Goal: Task Accomplishment & Management: Use online tool/utility

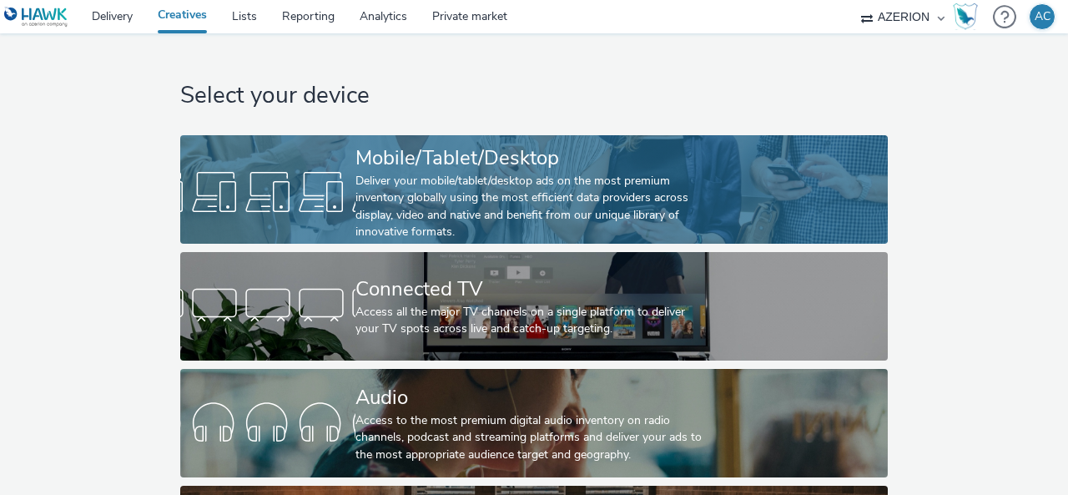
click at [445, 171] on div "Mobile/Tablet/Desktop" at bounding box center [530, 157] width 350 height 29
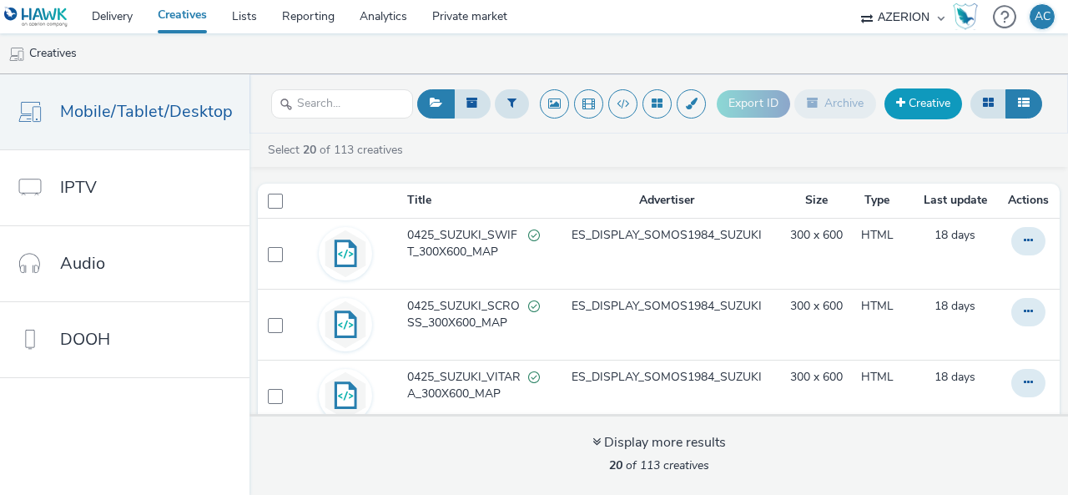
click at [910, 108] on link "Creative" at bounding box center [923, 103] width 78 height 30
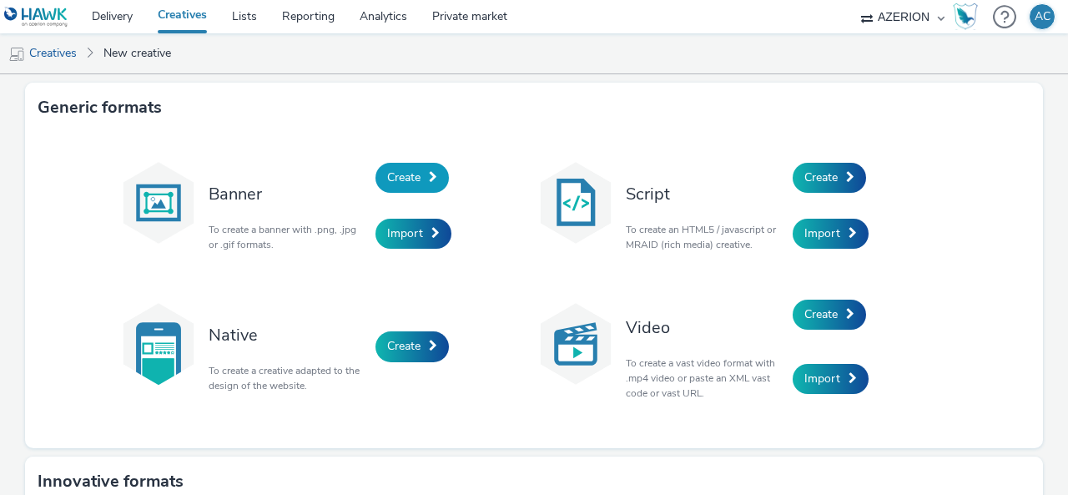
click at [414, 181] on span "Create" at bounding box center [403, 177] width 33 height 16
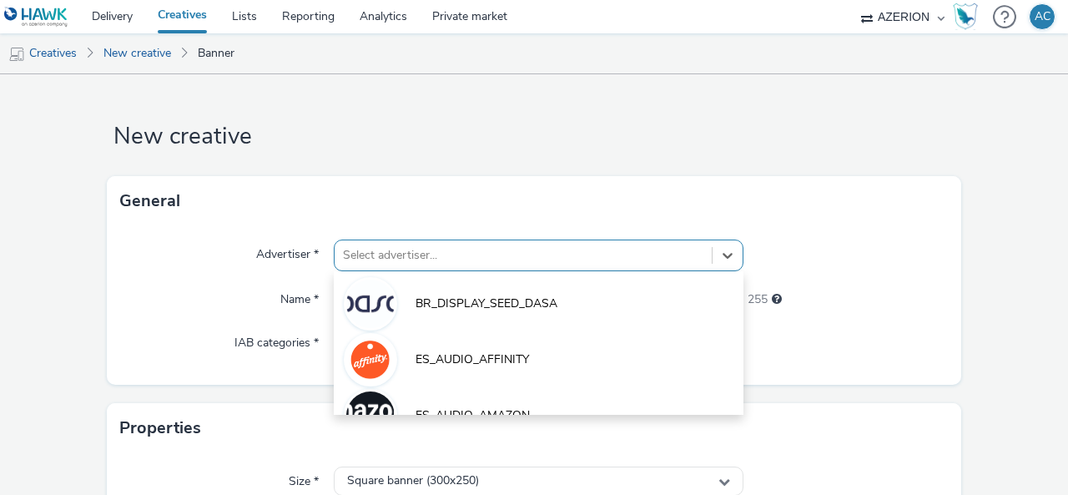
scroll to position [106, 0]
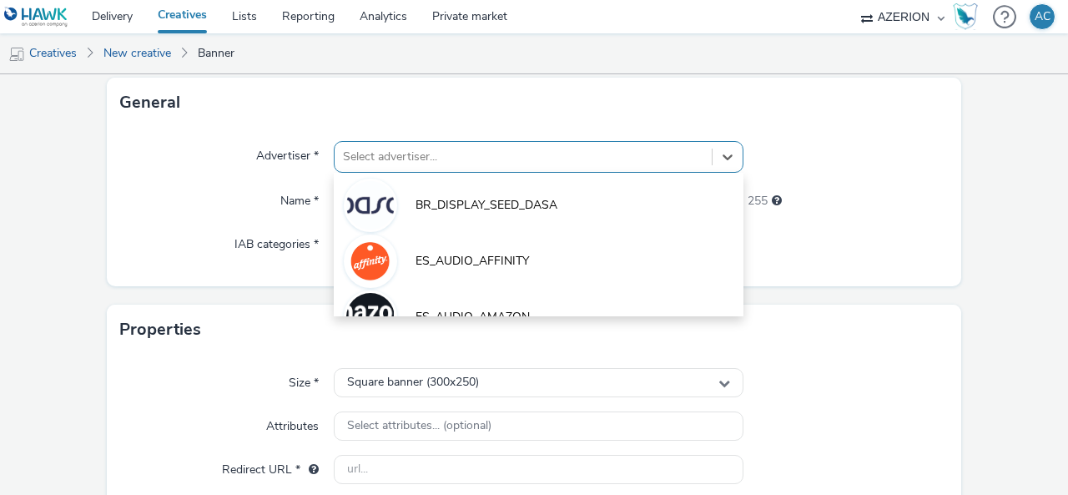
click at [530, 173] on div "option BR_DISPLAY_SEED_DASA focused, 1 of 10. 10 results available. Use Up and …" at bounding box center [539, 157] width 410 height 32
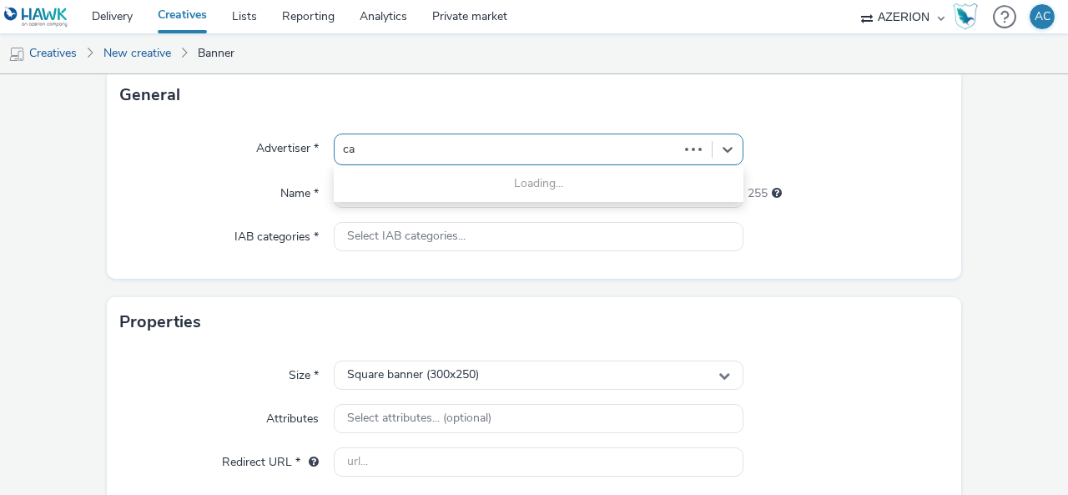
type input "cam"
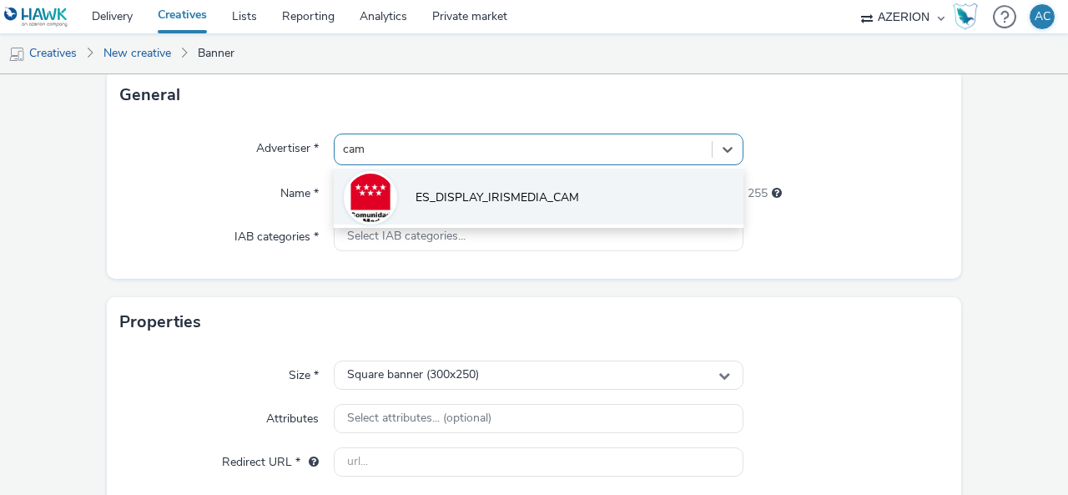
click at [546, 196] on span "ES_DISPLAY_IRISMEDIA_CAM" at bounding box center [496, 197] width 163 height 17
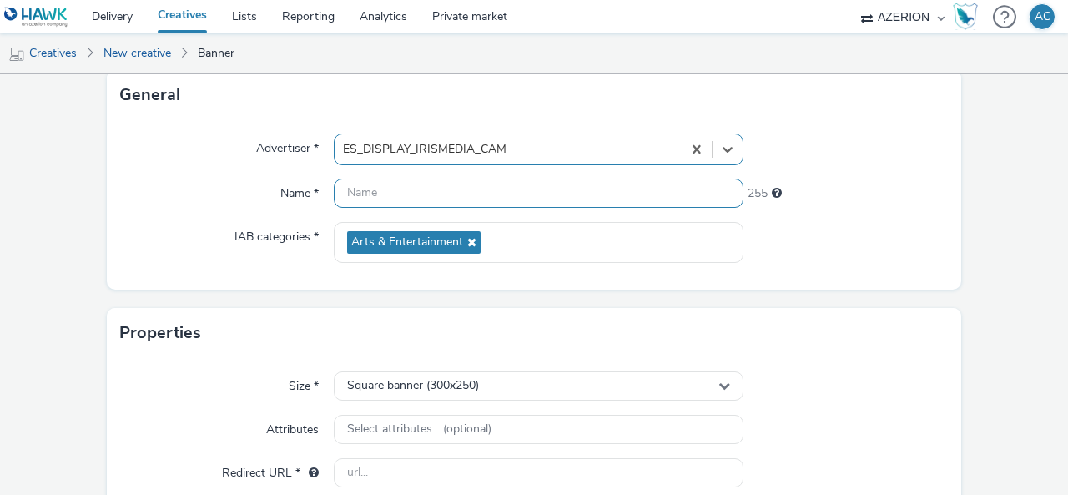
click at [546, 196] on input "text" at bounding box center [539, 192] width 410 height 29
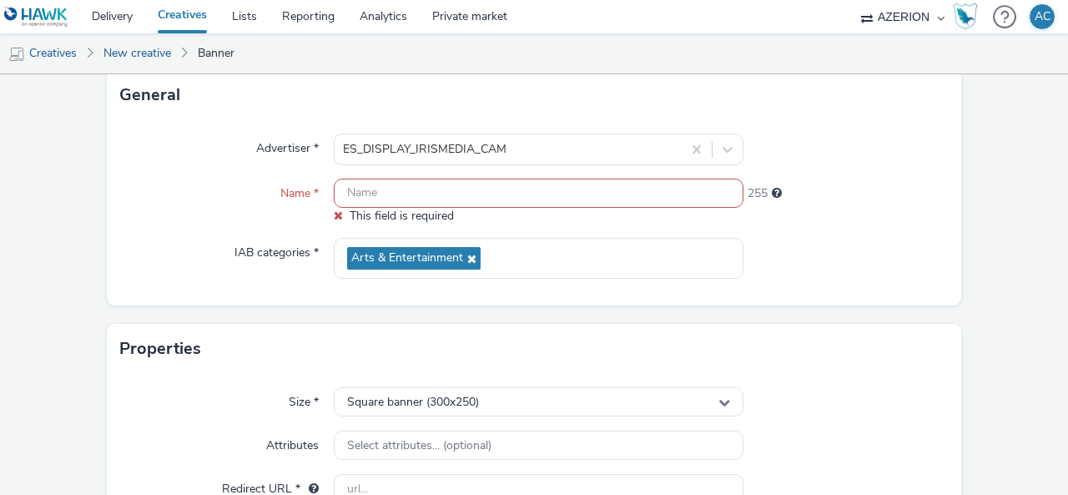
click at [415, 192] on input "text" at bounding box center [539, 192] width 410 height 29
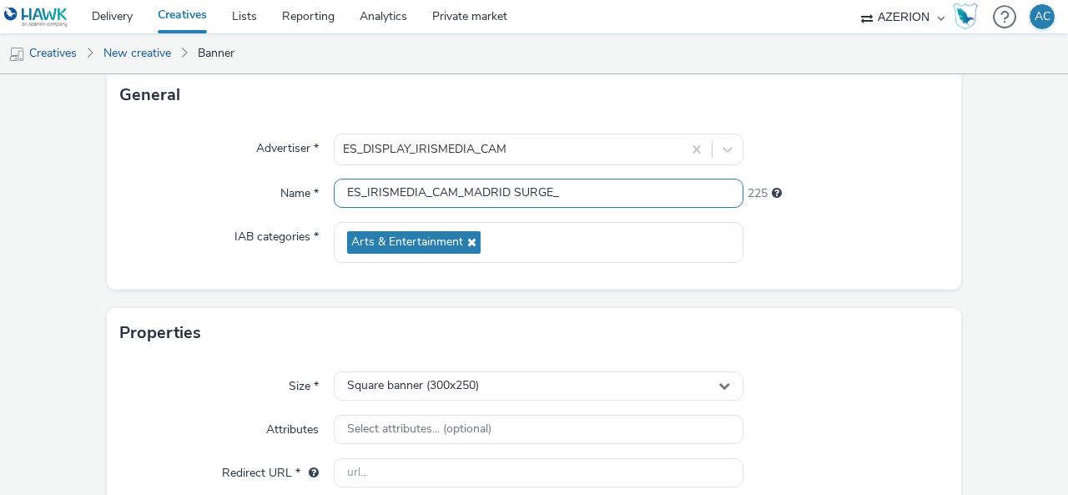
drag, startPoint x: 503, startPoint y: 191, endPoint x: 462, endPoint y: 190, distance: 40.9
click at [462, 190] on input "ES_IRISMEDIA_CAM_MADRID SURGE_" at bounding box center [539, 192] width 410 height 29
click at [636, 198] on input "ES_IRISMEDIA_CAM_FESTIVAL SURGE_" at bounding box center [539, 192] width 410 height 29
click at [579, 193] on input "ES_IRISMEDIA_CAM_FESTIVAL SURGE_" at bounding box center [539, 192] width 410 height 29
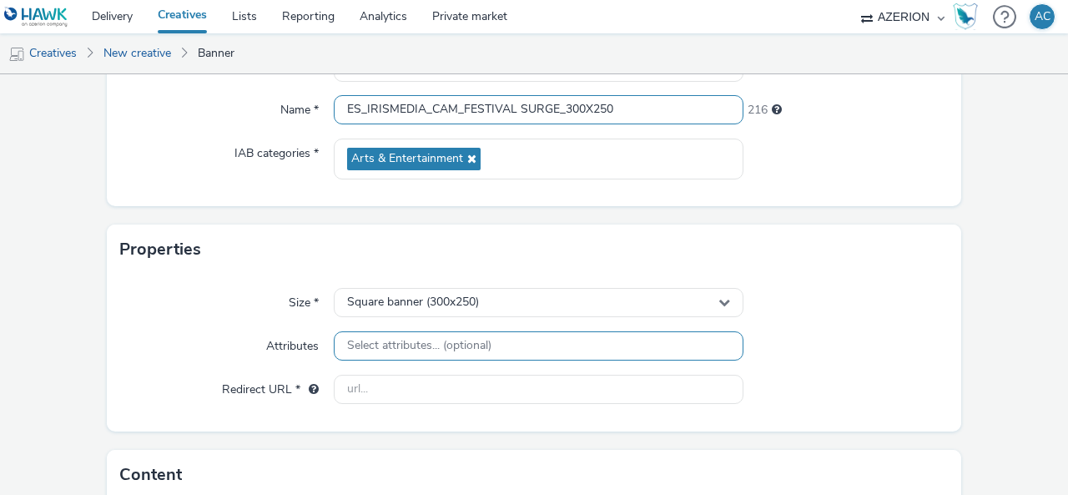
scroll to position [273, 0]
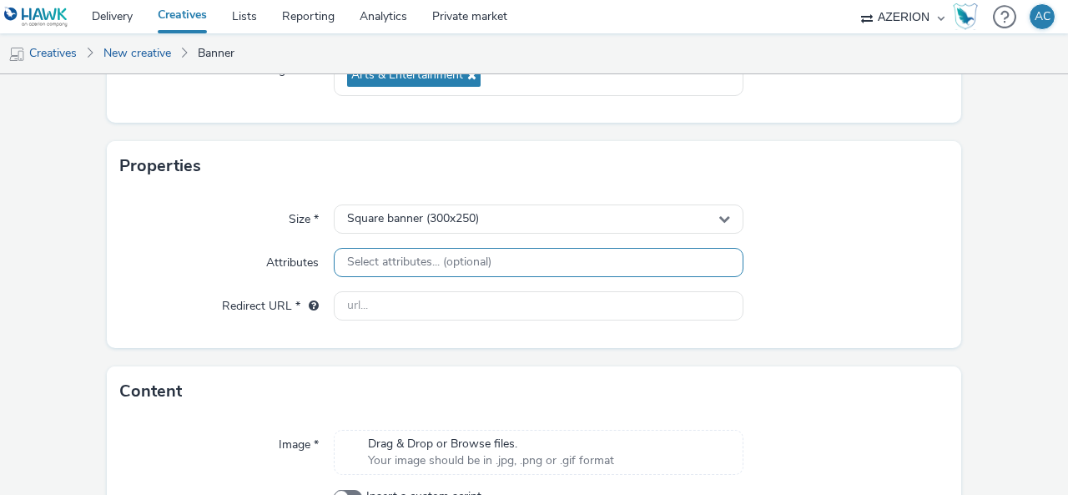
type input "ES_IRISMEDIA_CAM_FESTIVAL SURGE_300X250"
click at [510, 267] on div "Select attributes... (optional)" at bounding box center [539, 262] width 410 height 29
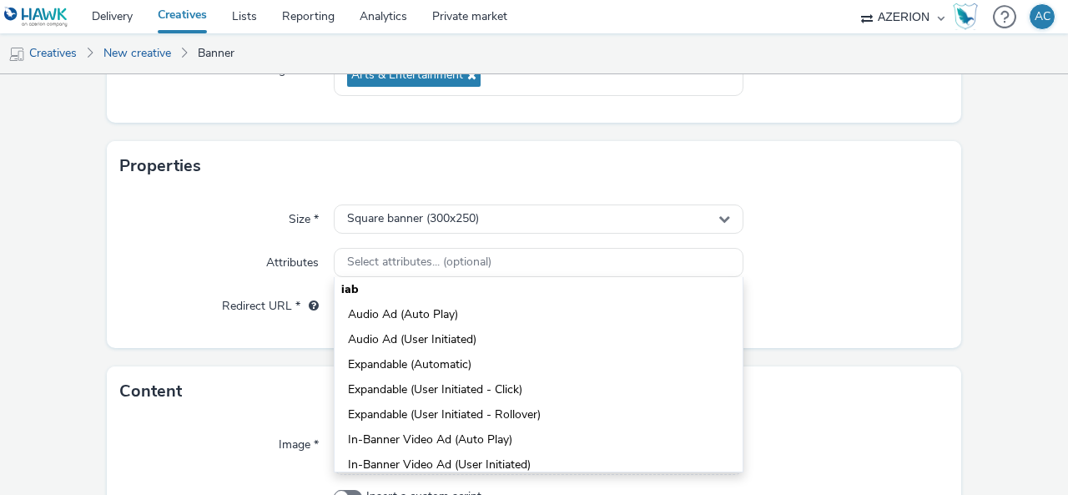
click at [882, 239] on div "Size * Square banner (300x250) Attributes Select attributes... (optional) iab A…" at bounding box center [534, 269] width 854 height 157
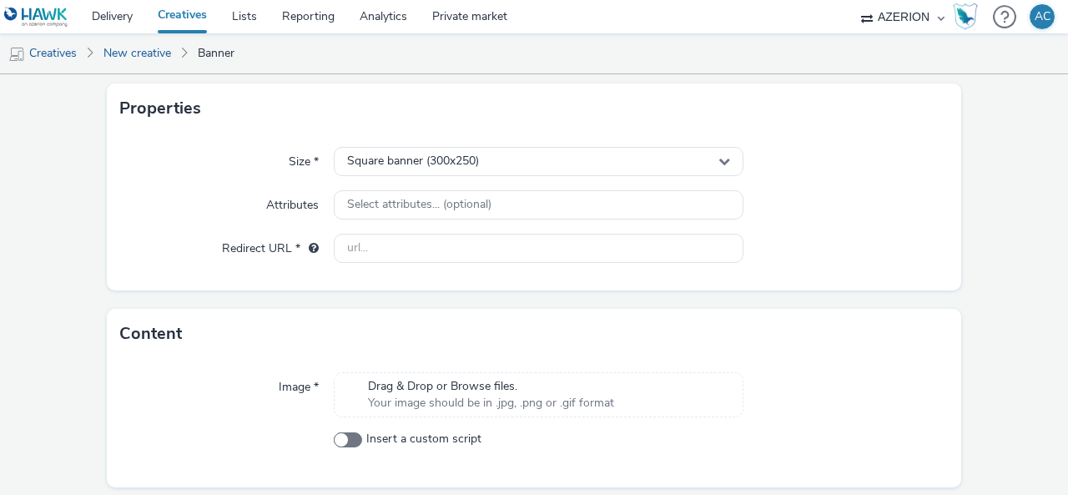
scroll to position [356, 0]
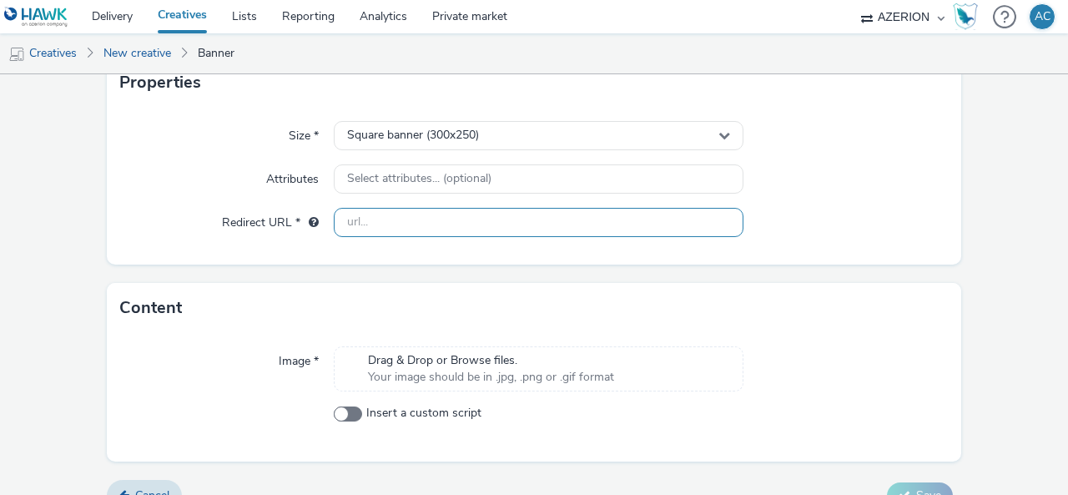
click at [395, 224] on input "text" at bounding box center [539, 222] width 410 height 29
paste input "[URL][DOMAIN_NAME]"
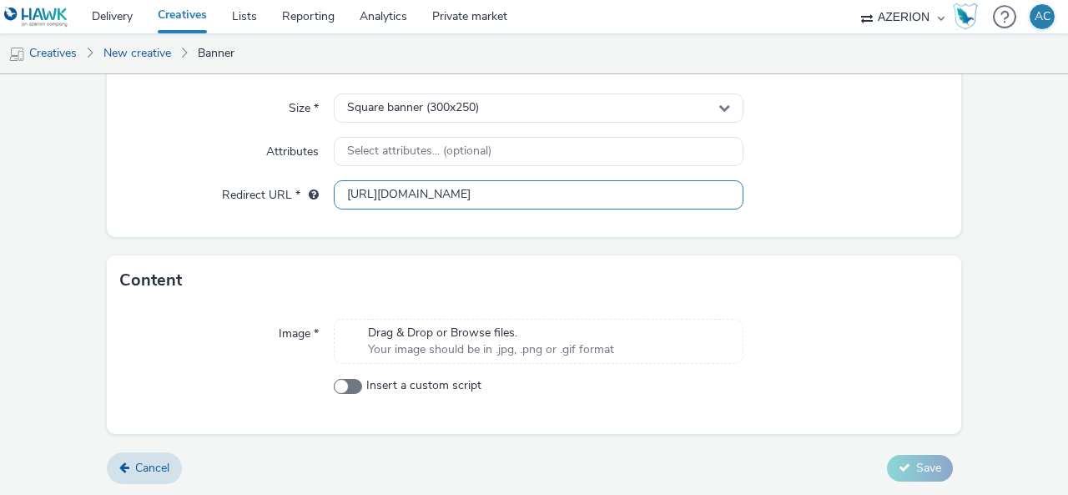
type input "[URL][DOMAIN_NAME]"
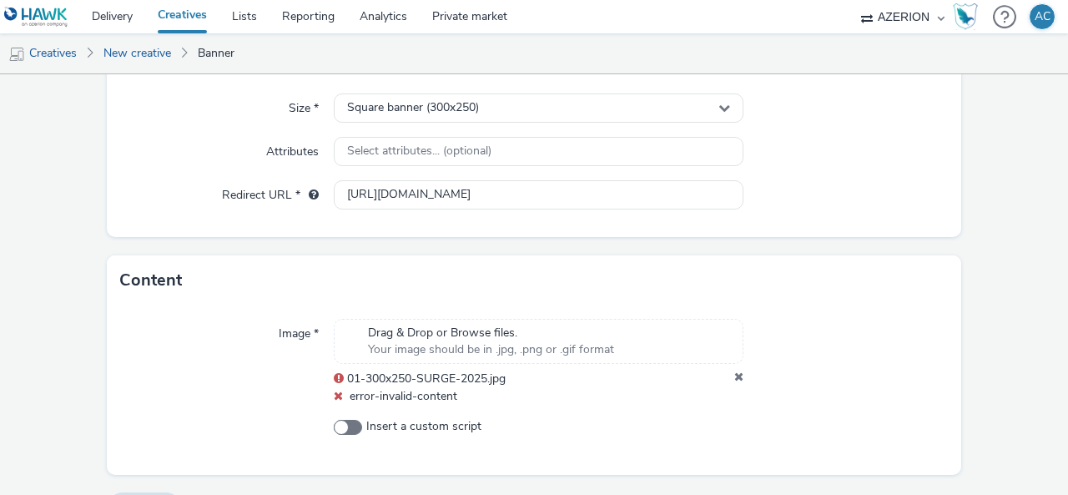
click at [430, 383] on span "01-300x250-SURGE-2025.jpg" at bounding box center [426, 378] width 158 height 16
drag, startPoint x: 729, startPoint y: 376, endPoint x: 660, endPoint y: 359, distance: 71.2
click at [734, 376] on icon at bounding box center [738, 378] width 9 height 17
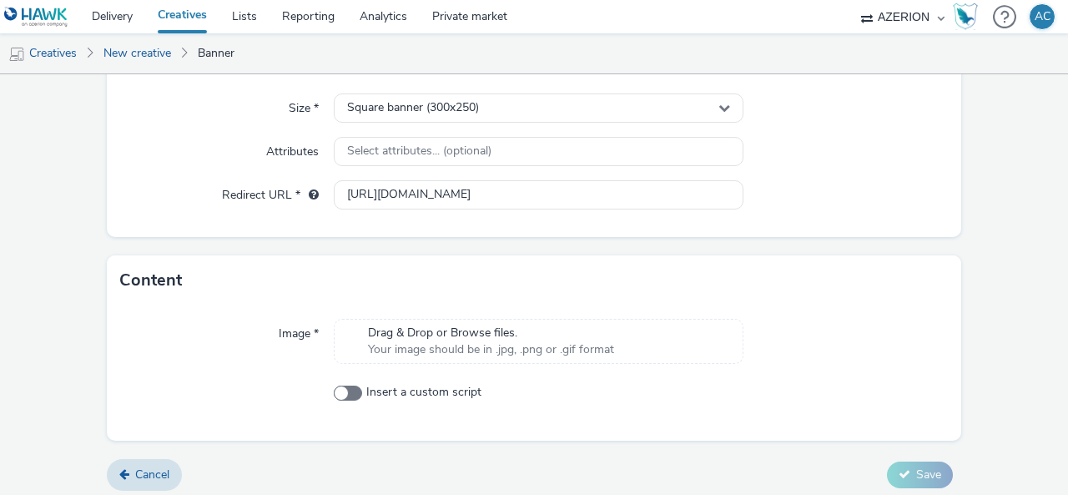
click at [496, 348] on span "Your image should be in .jpg, .png or .gif format" at bounding box center [491, 349] width 246 height 17
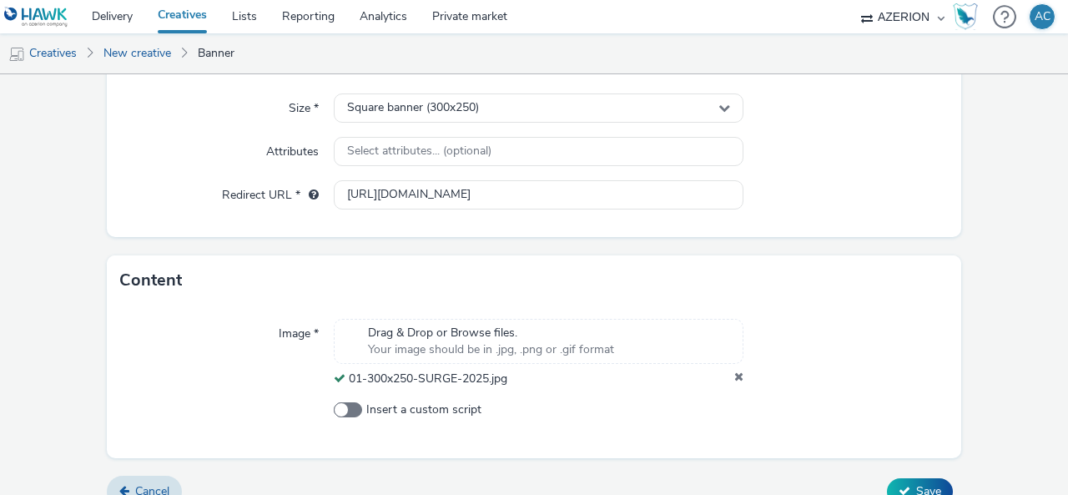
scroll to position [407, 0]
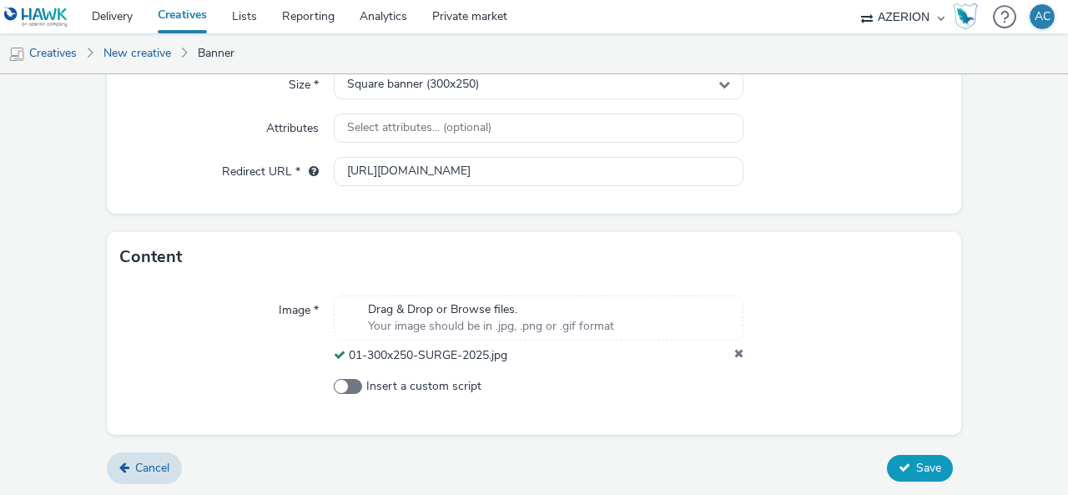
click at [918, 466] on span "Save" at bounding box center [928, 468] width 25 height 16
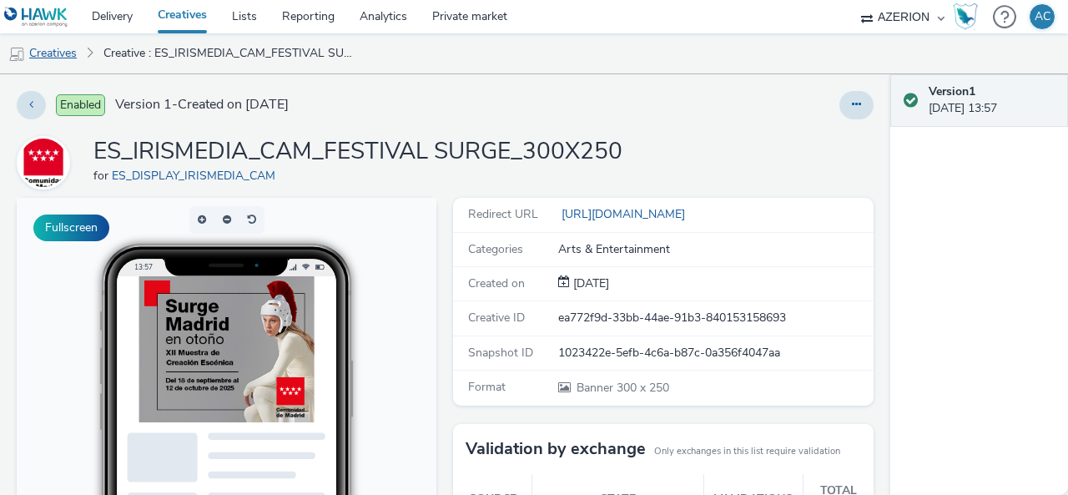
click at [60, 50] on link "Creatives" at bounding box center [42, 53] width 85 height 40
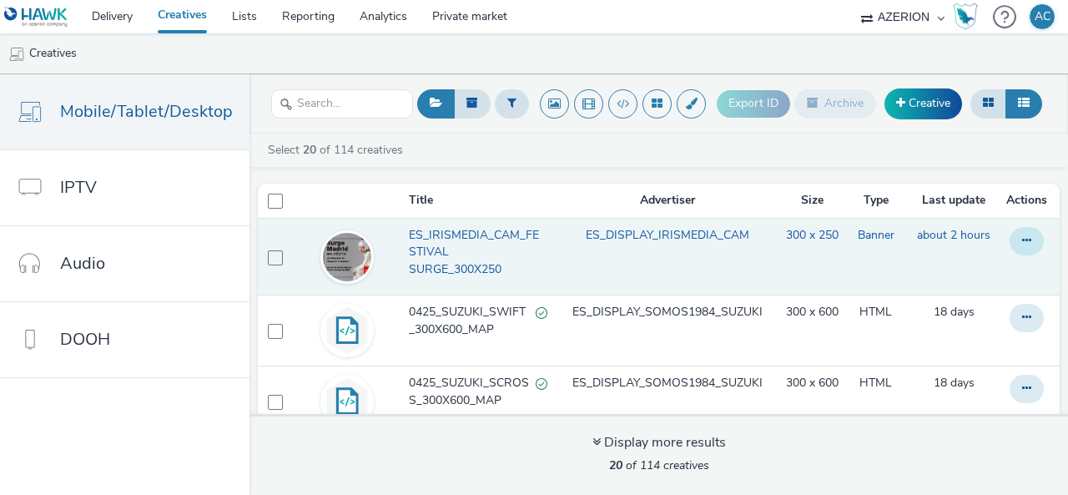
click at [1009, 240] on button at bounding box center [1026, 241] width 34 height 28
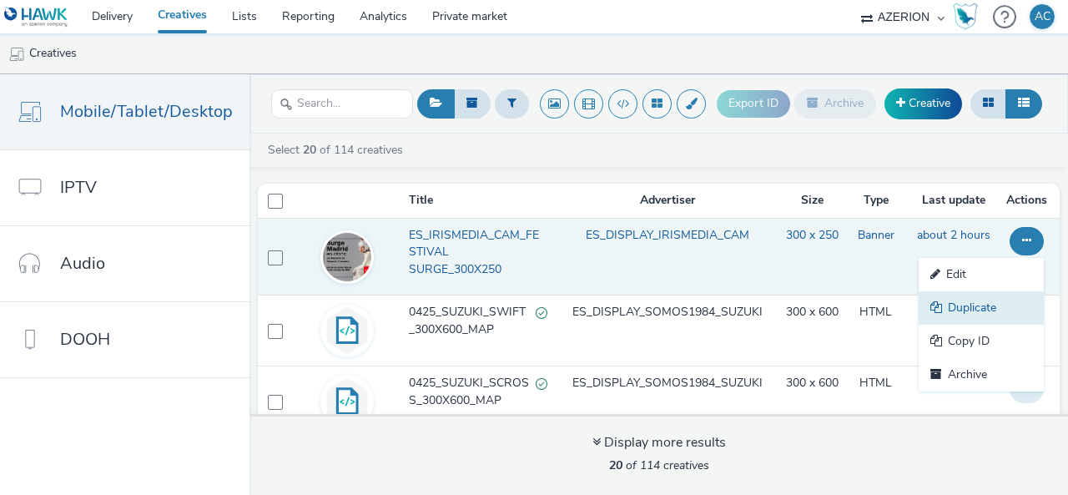
click at [947, 312] on link "Duplicate" at bounding box center [980, 307] width 125 height 33
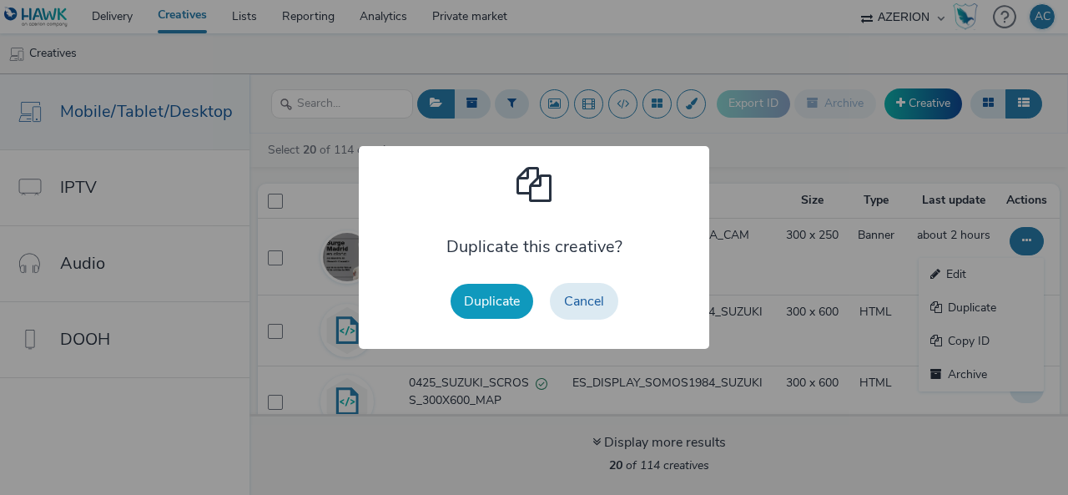
click at [485, 299] on button "Duplicate" at bounding box center [491, 301] width 83 height 35
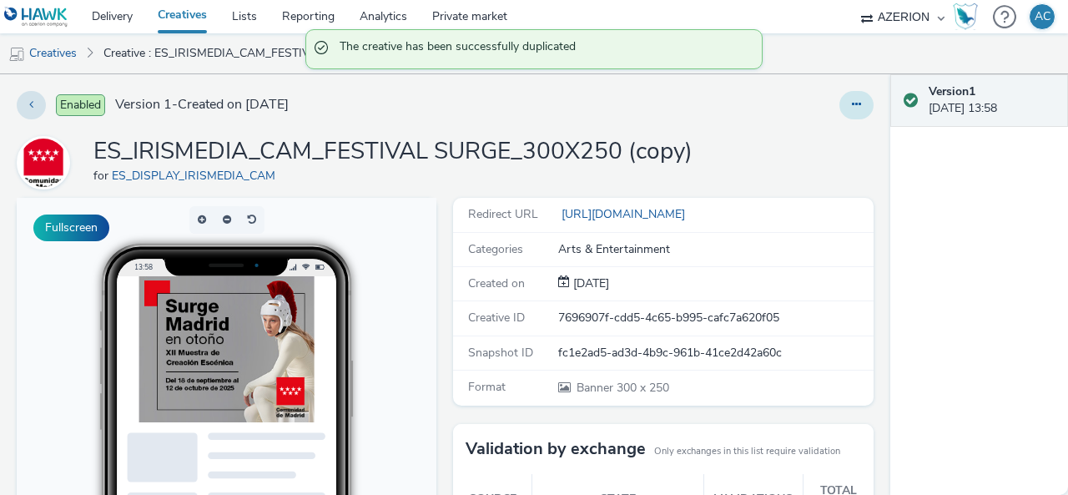
click at [852, 106] on icon at bounding box center [856, 104] width 9 height 12
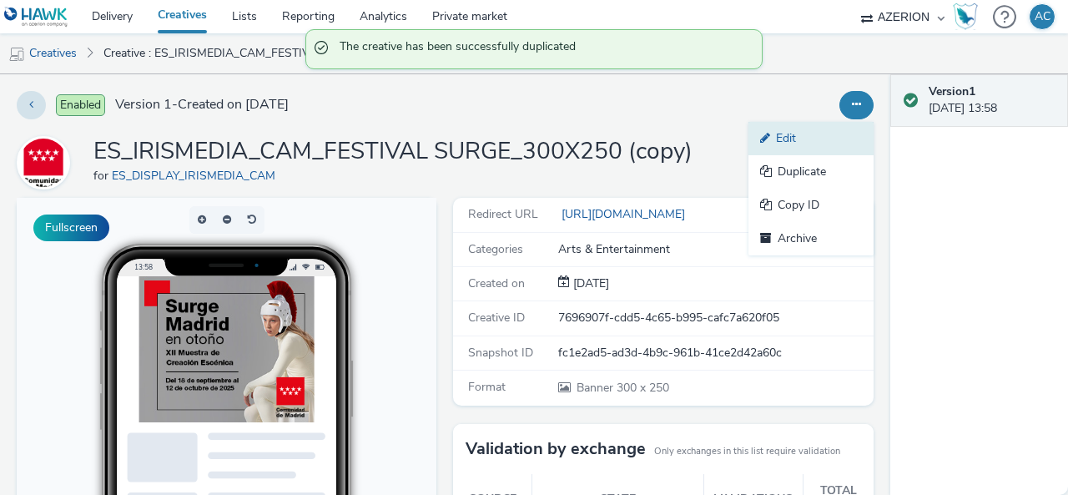
click at [780, 130] on link "Edit" at bounding box center [810, 138] width 125 height 33
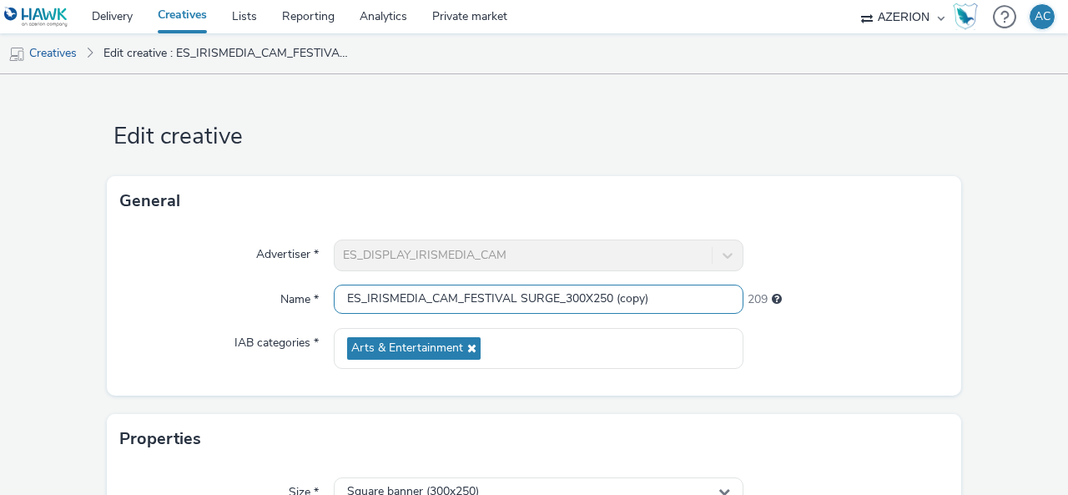
drag, startPoint x: 587, startPoint y: 299, endPoint x: 722, endPoint y: 292, distance: 135.3
click at [722, 292] on input "ES_IRISMEDIA_CAM_FESTIVAL SURGE_300X250 (copy)" at bounding box center [539, 298] width 410 height 29
type input "ES_IRISMEDIA_CAM_FESTIVAL SURGE_300X600"
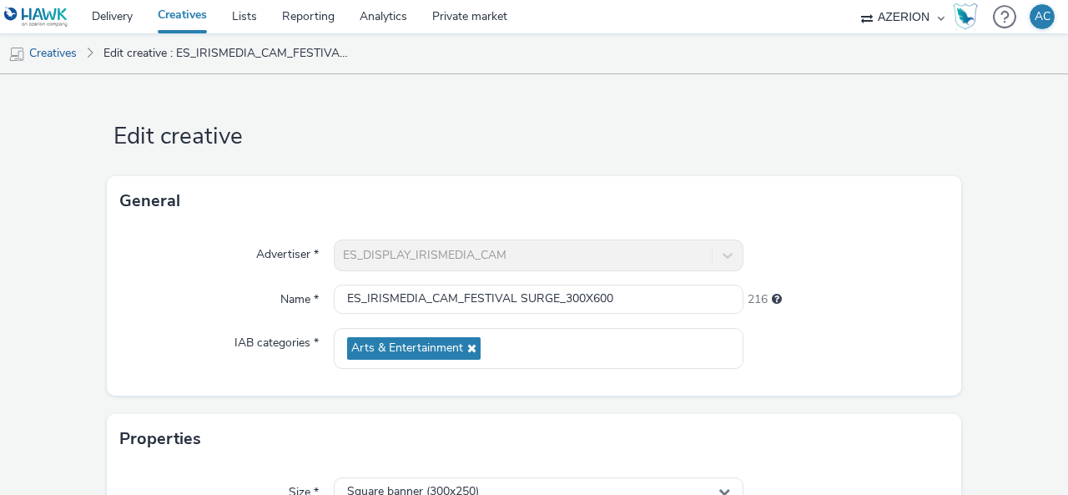
click at [999, 302] on form "Edit creative General Advertiser * ES_DISPLAY_IRISMEDIA_CAM Name * ES_IRISMEDIA…" at bounding box center [534, 485] width 1068 height 822
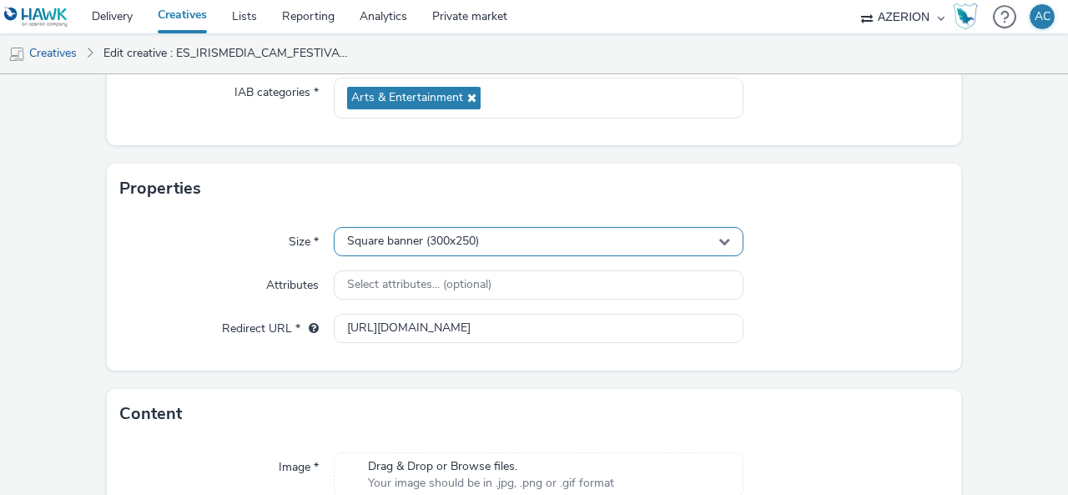
click at [530, 244] on div "Square banner (300x250)" at bounding box center [539, 241] width 410 height 29
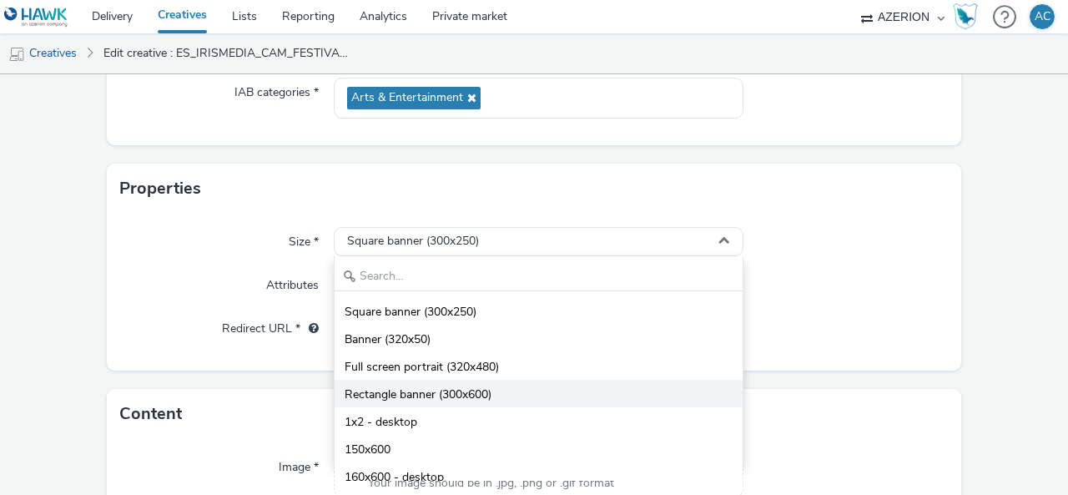
click at [519, 395] on li "Rectangle banner (300x600)" at bounding box center [538, 393] width 408 height 28
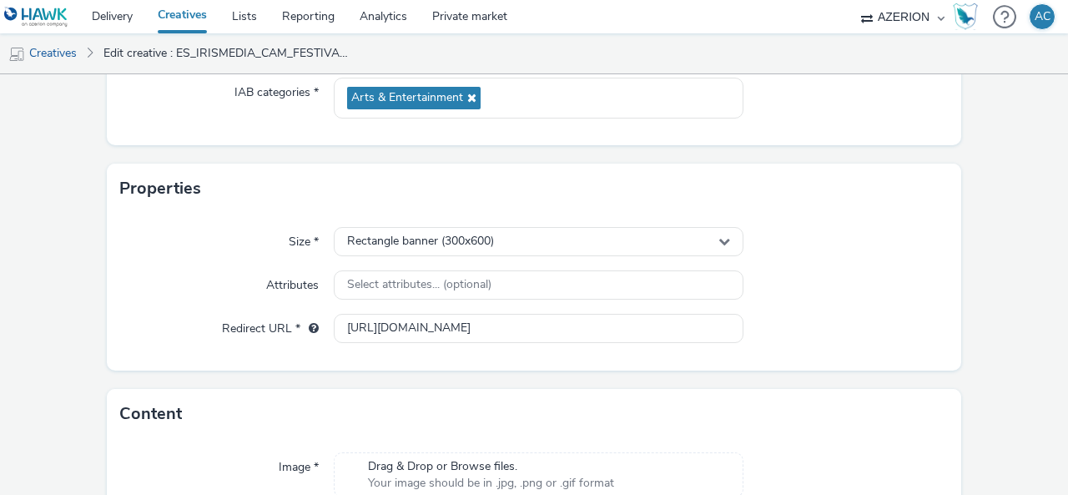
click at [988, 284] on form "Edit creative General Advertiser * ES_DISPLAY_IRISMEDIA_CAM Name * ES_IRISMEDIA…" at bounding box center [534, 235] width 1068 height 822
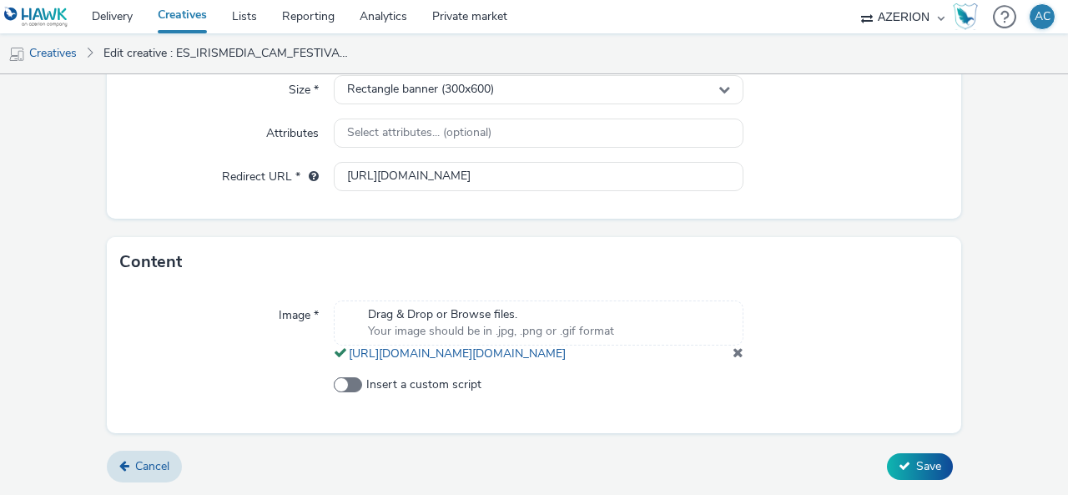
scroll to position [451, 0]
click at [732, 350] on span at bounding box center [737, 351] width 11 height 13
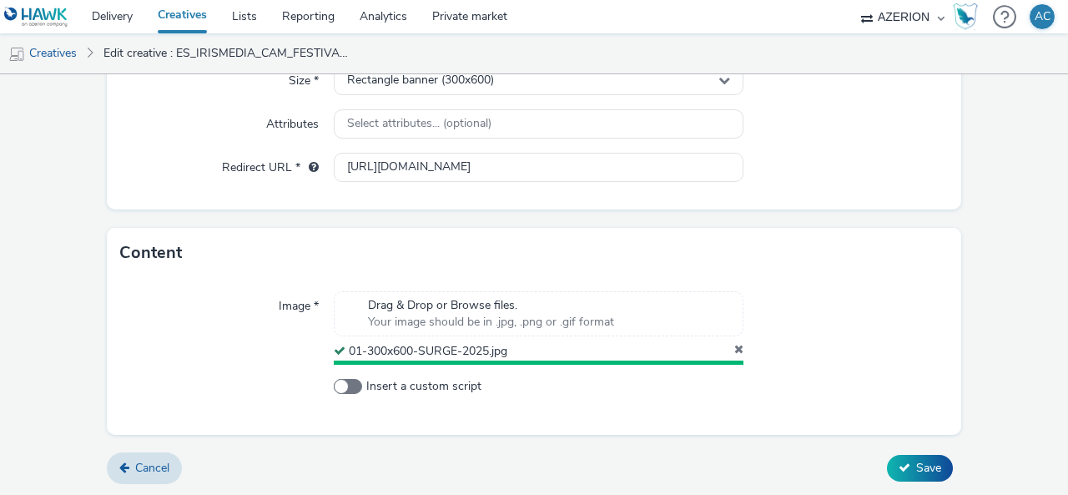
scroll to position [407, 0]
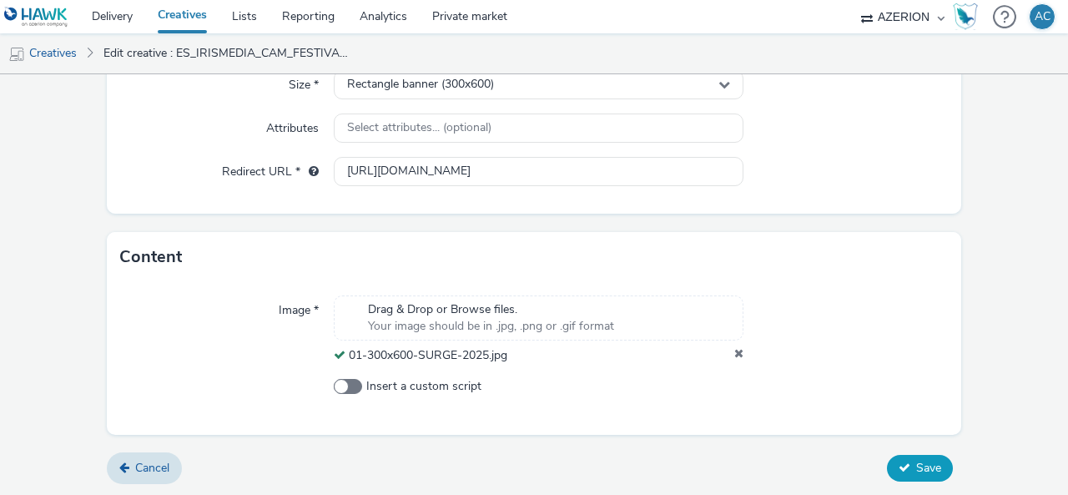
click at [921, 471] on span "Save" at bounding box center [928, 468] width 25 height 16
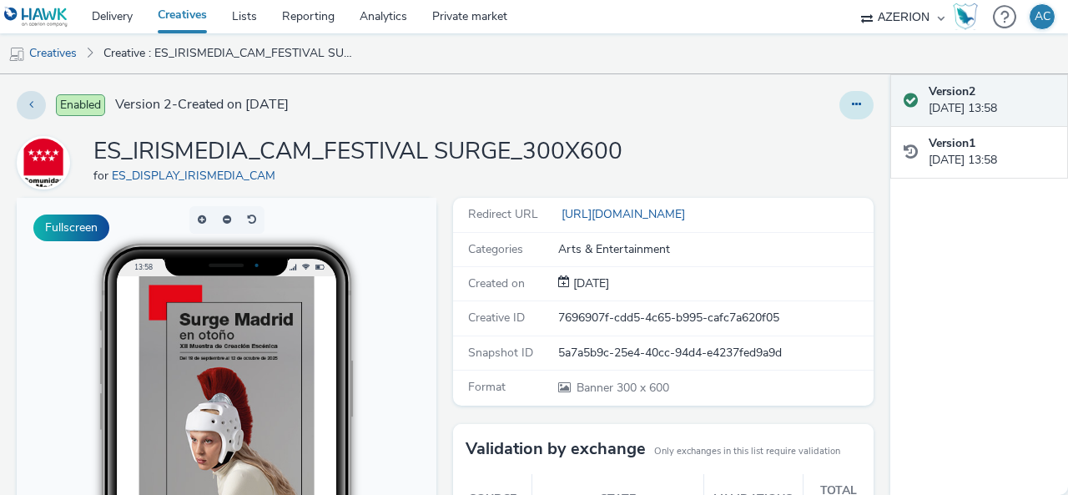
click at [852, 108] on icon at bounding box center [856, 104] width 9 height 12
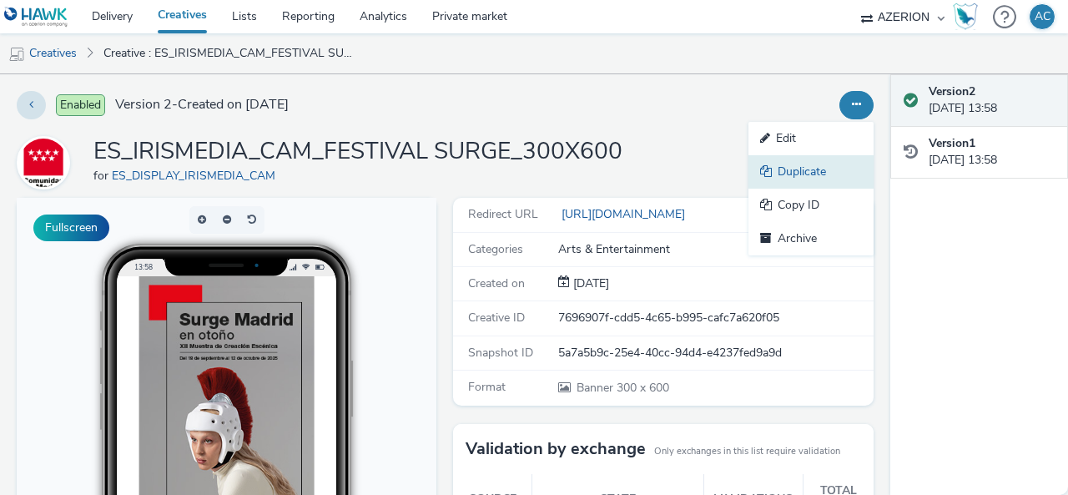
click at [795, 174] on link "Duplicate" at bounding box center [810, 171] width 125 height 33
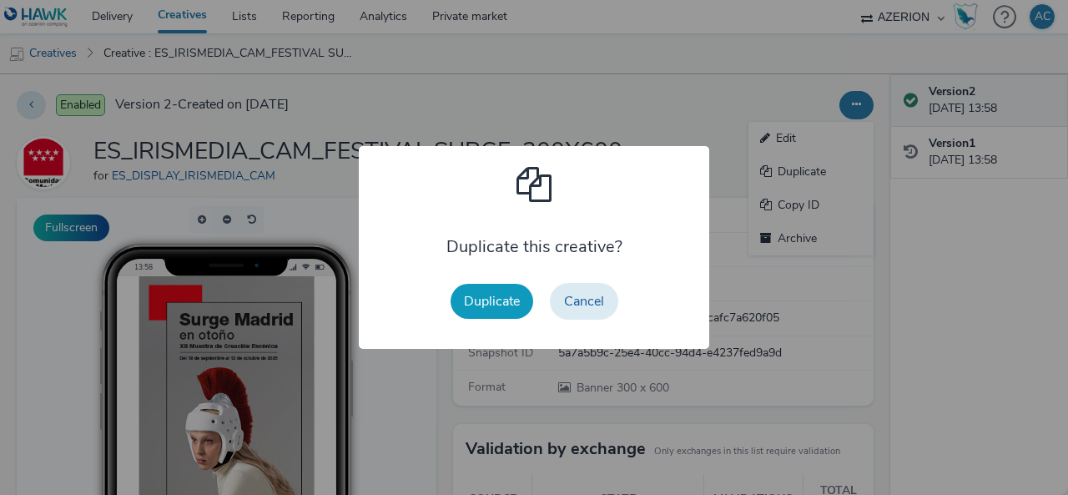
click at [507, 298] on button "Duplicate" at bounding box center [491, 301] width 83 height 35
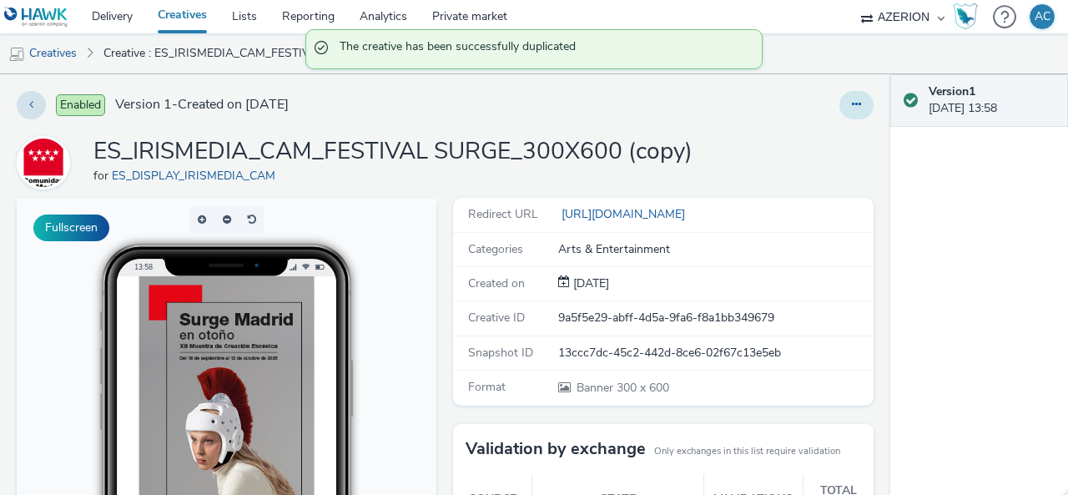
click at [852, 101] on icon at bounding box center [856, 104] width 9 height 12
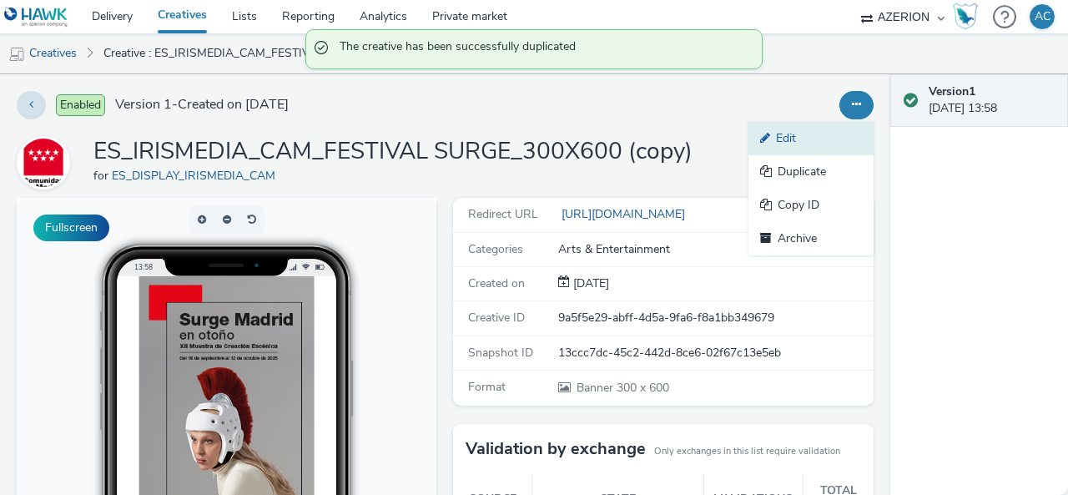
click at [794, 144] on link "Edit" at bounding box center [810, 138] width 125 height 33
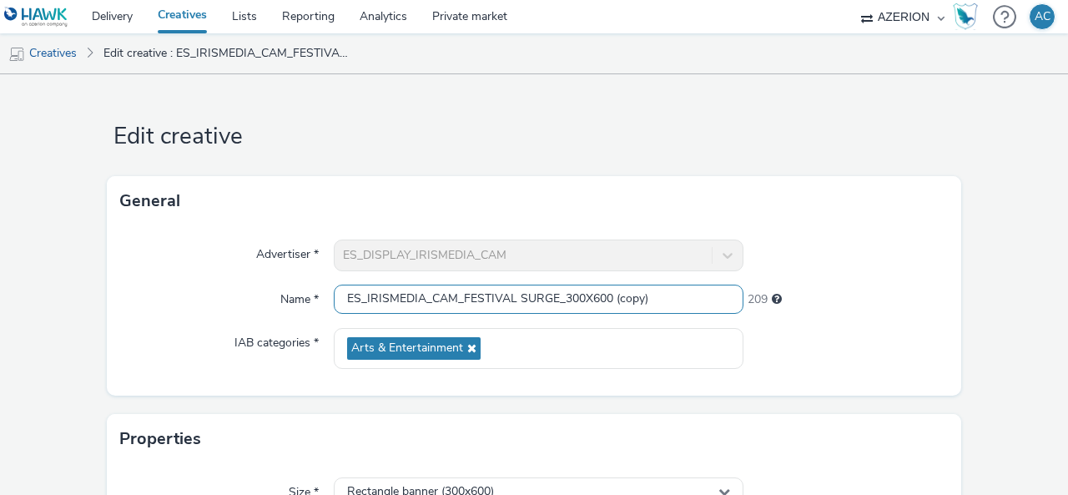
drag, startPoint x: 564, startPoint y: 299, endPoint x: 695, endPoint y: 294, distance: 131.0
click at [695, 294] on input "ES_IRISMEDIA_CAM_FESTIVAL SURGE_300X600 (copy)" at bounding box center [539, 298] width 410 height 29
type input "ES_IRISMEDIA_CAM_FESTIVAL SURGE_320x50"
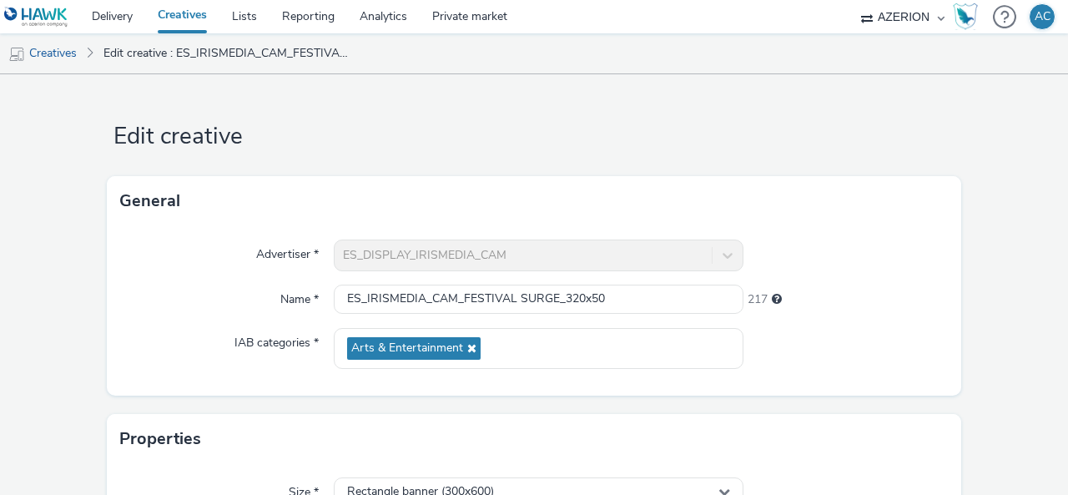
click at [999, 241] on form "Edit creative General Advertiser * ES_DISPLAY_IRISMEDIA_CAM Name * ES_IRISMEDIA…" at bounding box center [534, 485] width 1068 height 822
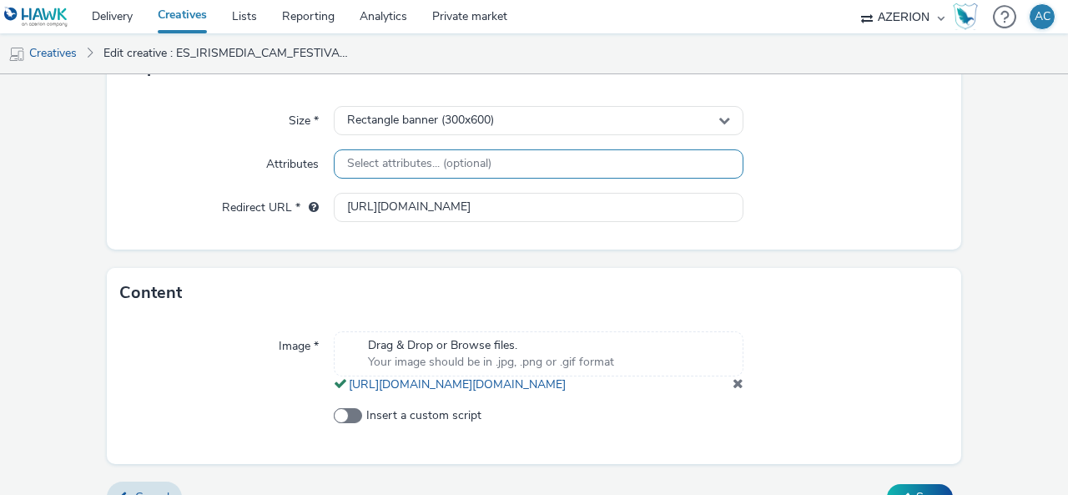
scroll to position [334, 0]
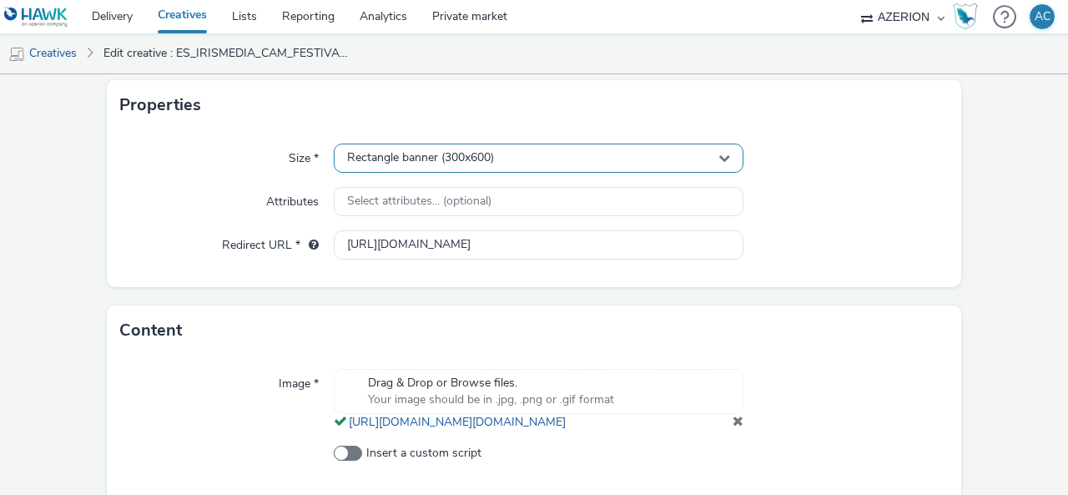
click at [527, 163] on div "Rectangle banner (300x600)" at bounding box center [539, 157] width 410 height 29
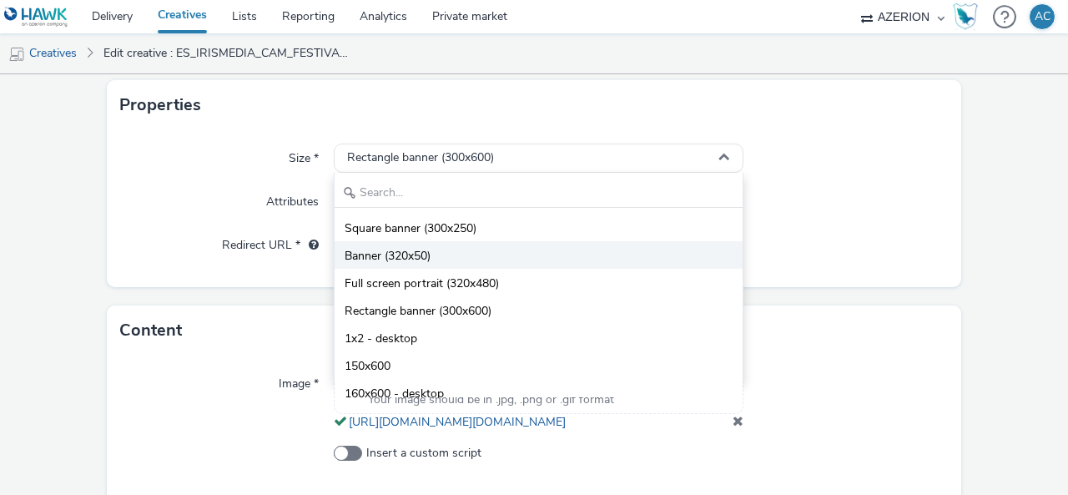
click at [494, 249] on li "Banner (320x50)" at bounding box center [538, 255] width 408 height 28
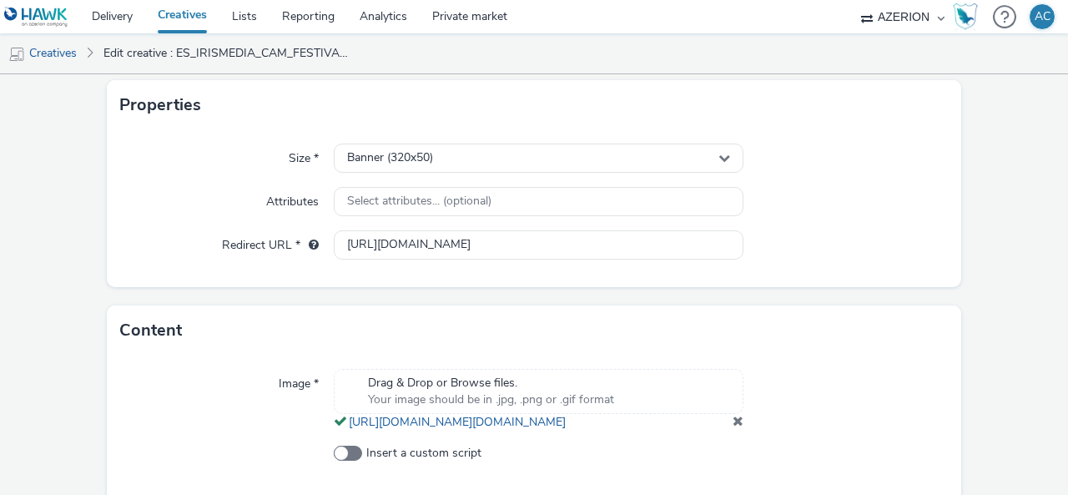
click at [844, 199] on div at bounding box center [845, 202] width 205 height 30
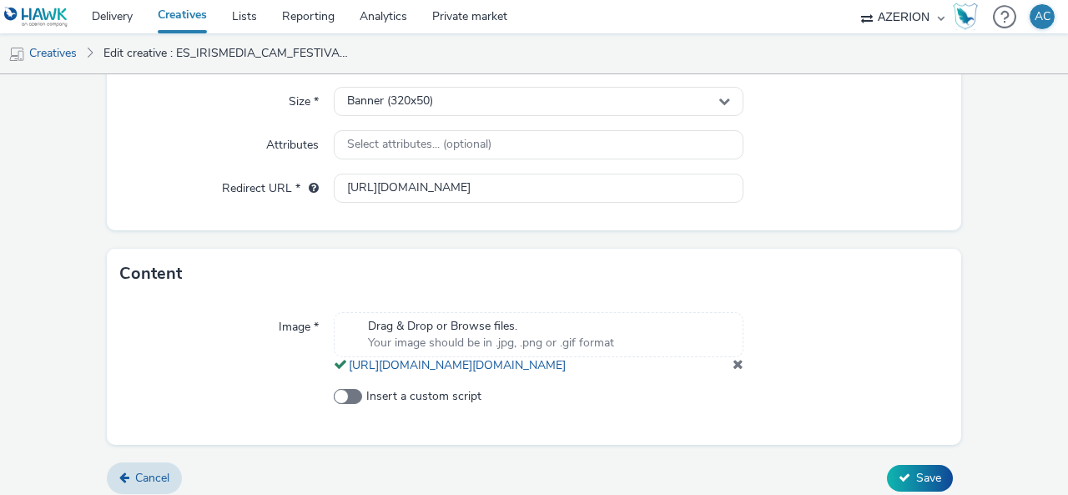
scroll to position [417, 0]
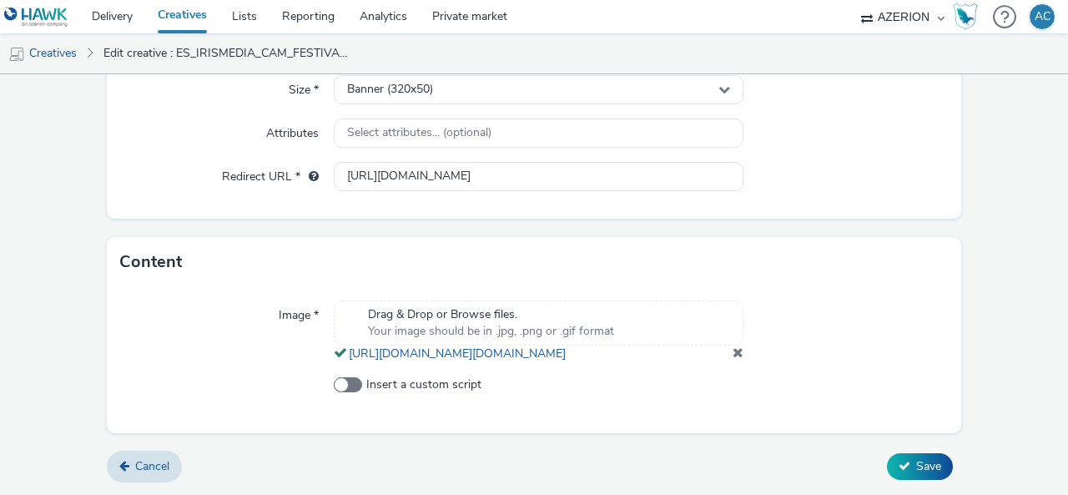
click at [732, 359] on span at bounding box center [737, 351] width 11 height 13
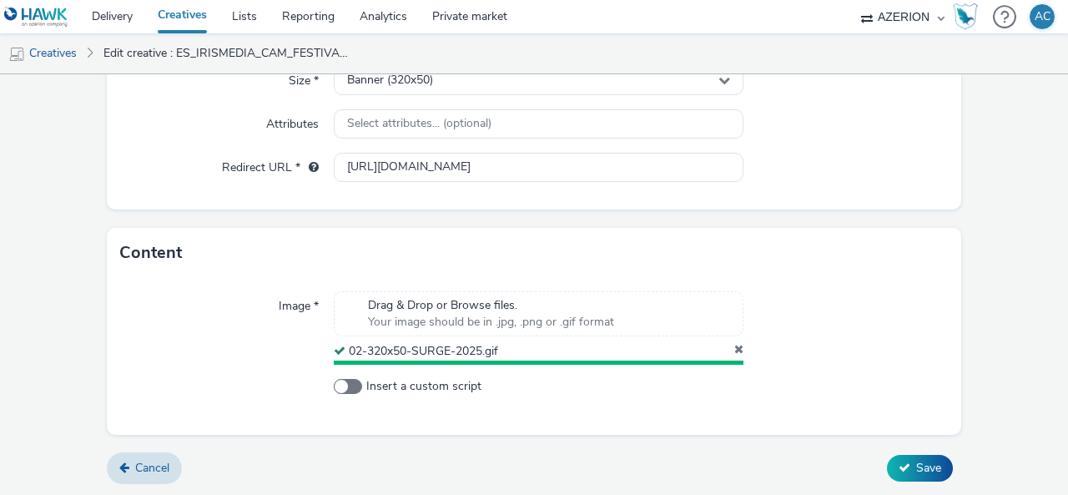
scroll to position [407, 0]
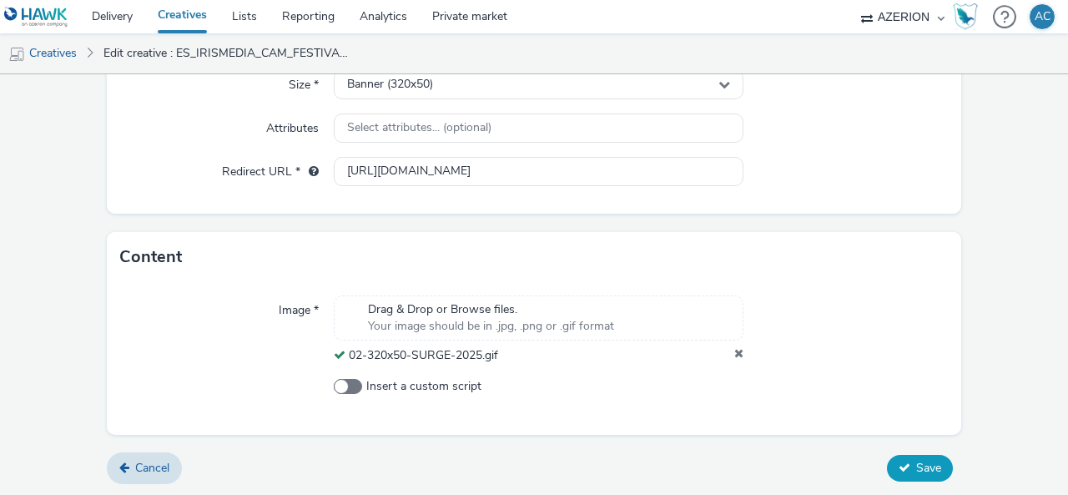
click at [919, 466] on span "Save" at bounding box center [928, 468] width 25 height 16
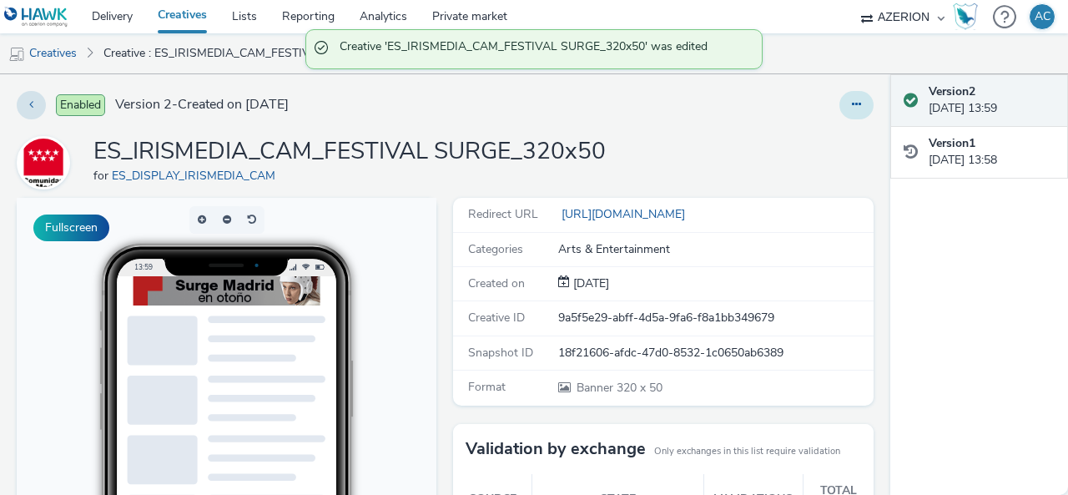
click at [852, 103] on icon at bounding box center [856, 104] width 9 height 12
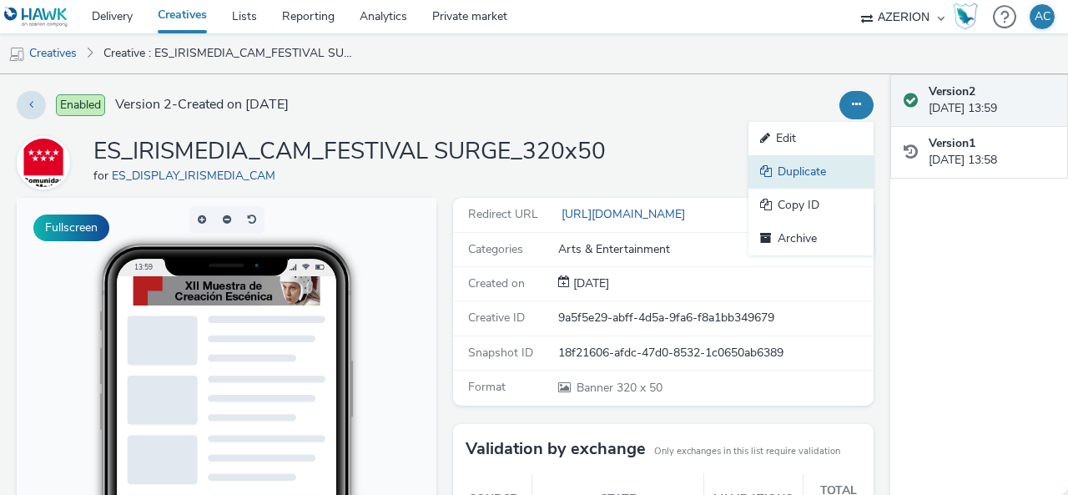
click at [800, 171] on link "Duplicate" at bounding box center [810, 171] width 125 height 33
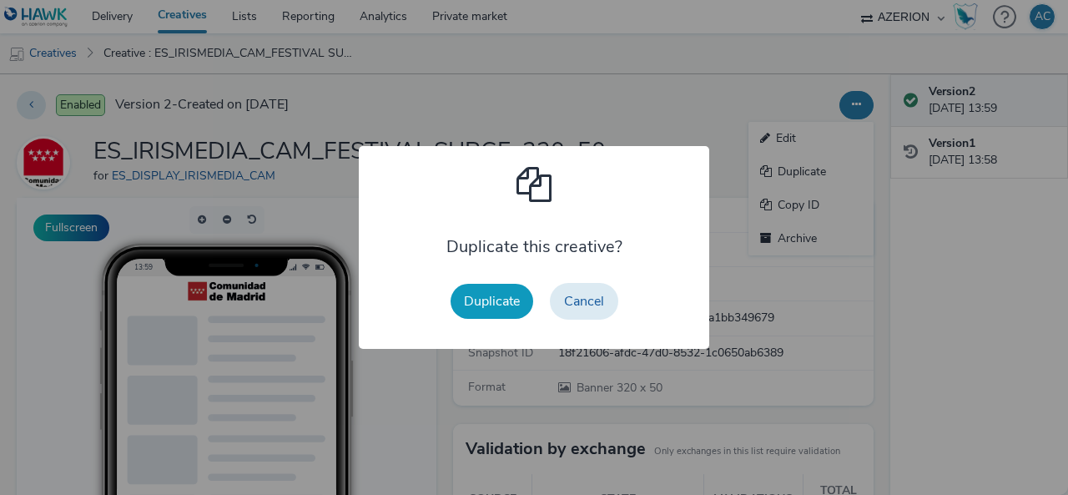
click at [492, 309] on button "Duplicate" at bounding box center [491, 301] width 83 height 35
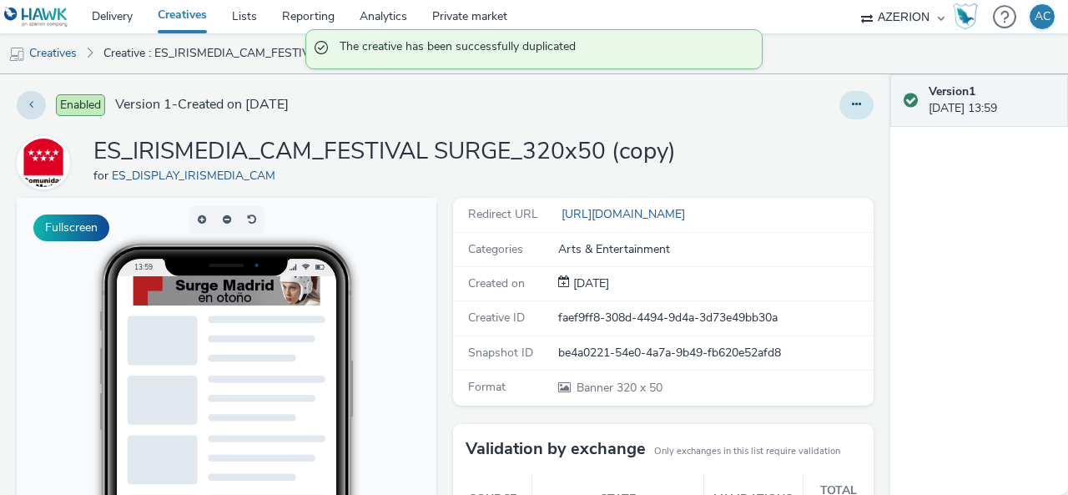
click at [852, 104] on icon at bounding box center [856, 104] width 9 height 12
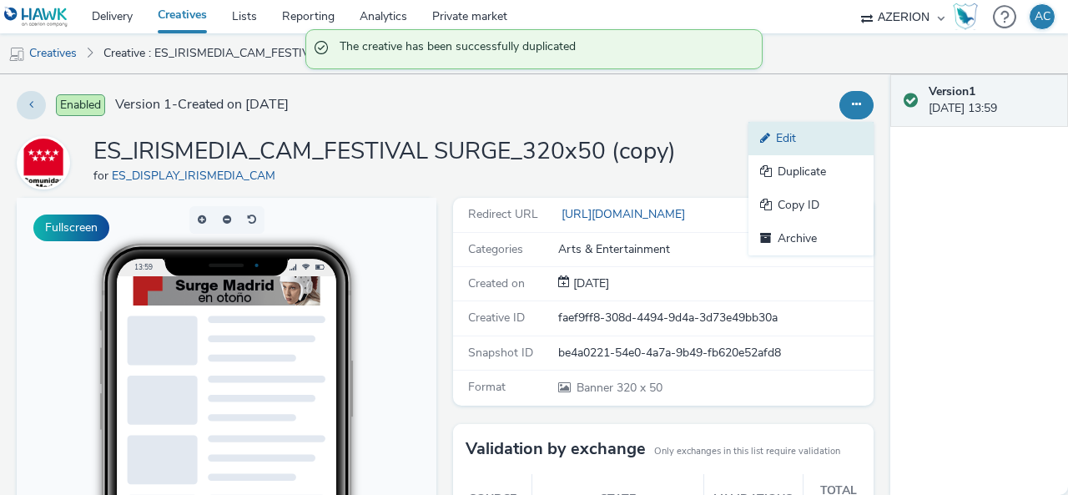
drag, startPoint x: 796, startPoint y: 134, endPoint x: 739, endPoint y: 158, distance: 61.3
click at [795, 135] on link "Edit" at bounding box center [810, 138] width 125 height 33
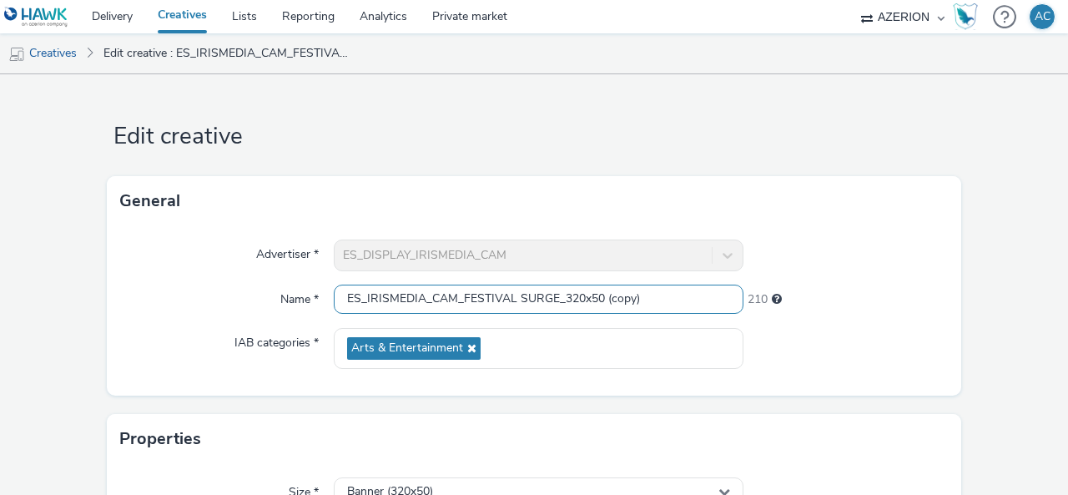
drag, startPoint x: 586, startPoint y: 296, endPoint x: 682, endPoint y: 297, distance: 95.9
click at [682, 298] on input "ES_IRISMEDIA_CAM_FESTIVAL SURGE_320x50 (copy)" at bounding box center [539, 298] width 410 height 29
type input "ES_IRISMEDIA_CAM_FESTIVAL SURGE_320x100"
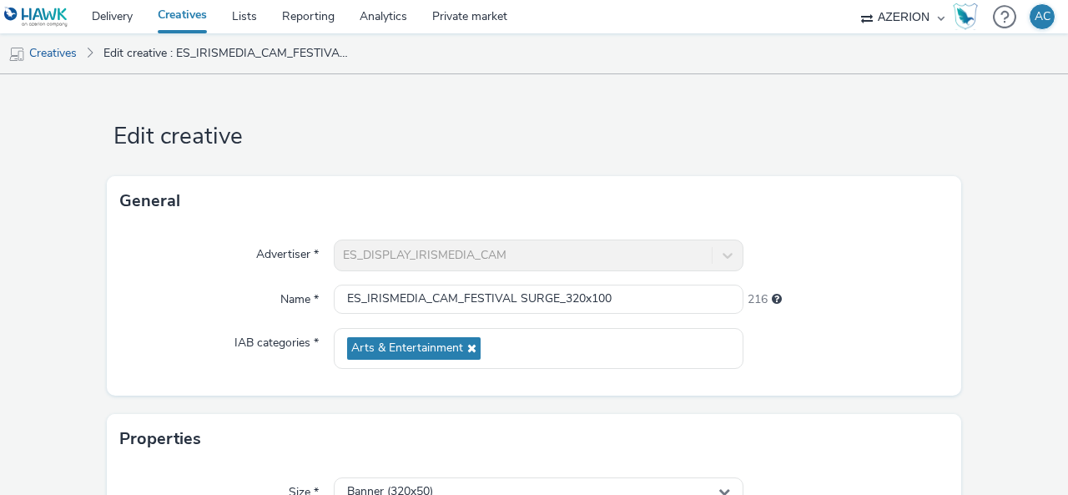
click at [1016, 291] on form "Edit creative General Advertiser * ES_DISPLAY_IRISMEDIA_CAM Name * ES_IRISMEDIA…" at bounding box center [534, 485] width 1068 height 822
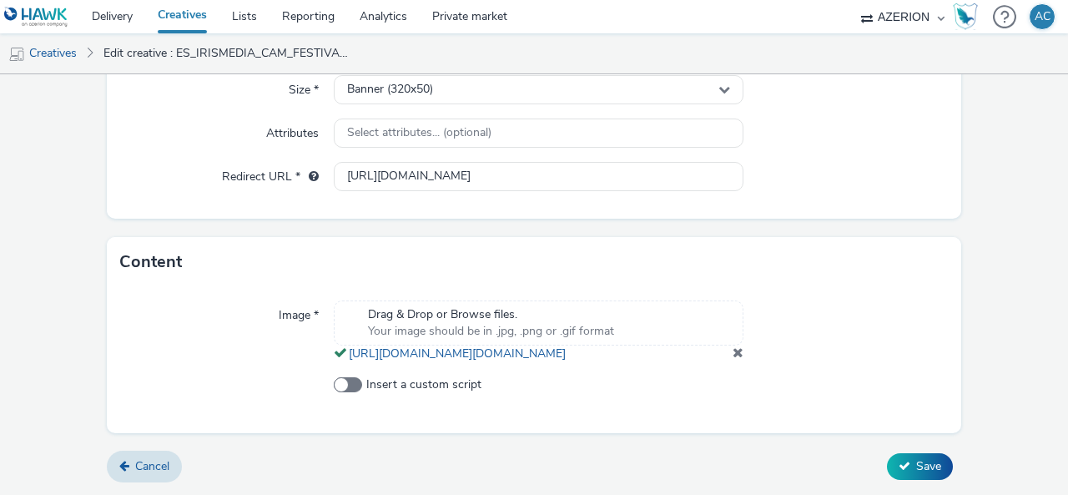
scroll to position [284, 0]
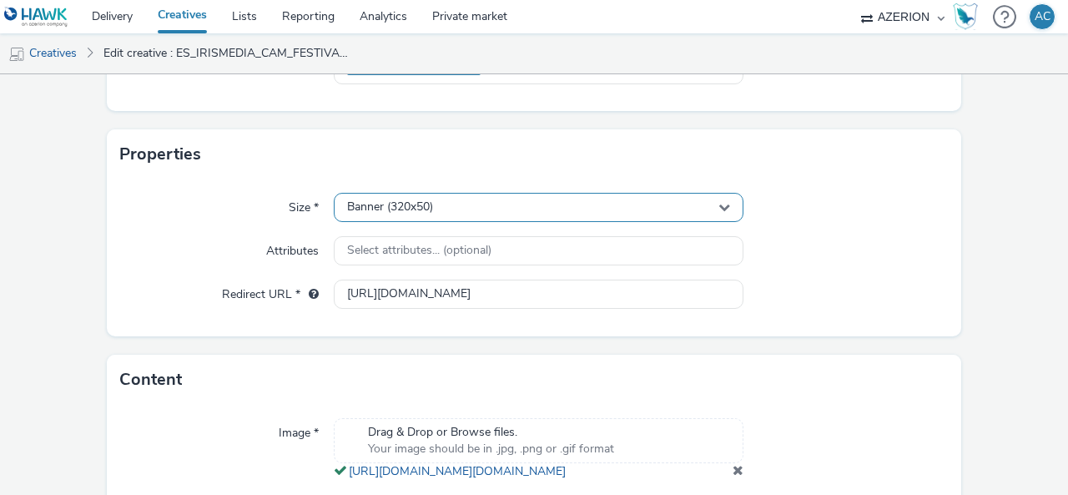
click at [514, 202] on div "Banner (320x50)" at bounding box center [539, 207] width 410 height 29
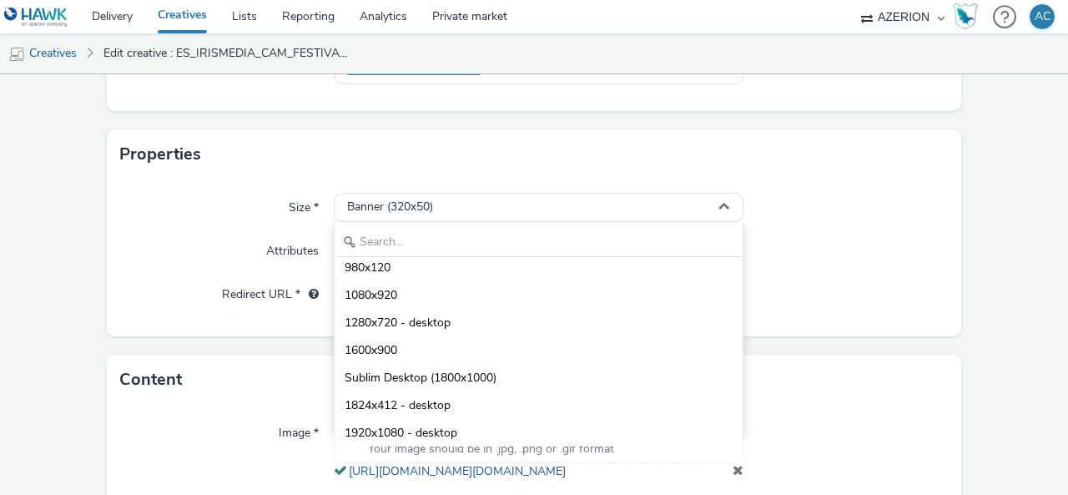
scroll to position [751, 0]
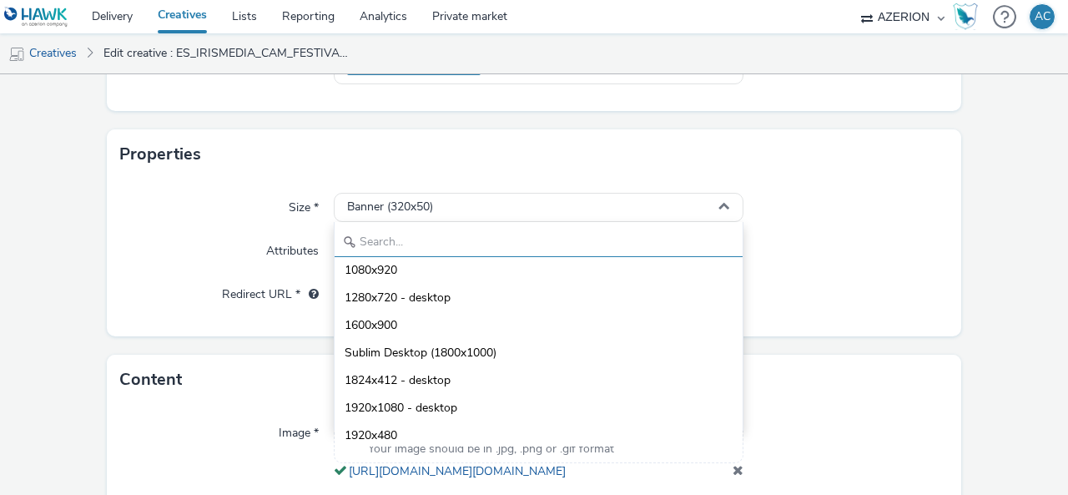
click at [465, 234] on input "text" at bounding box center [538, 242] width 408 height 29
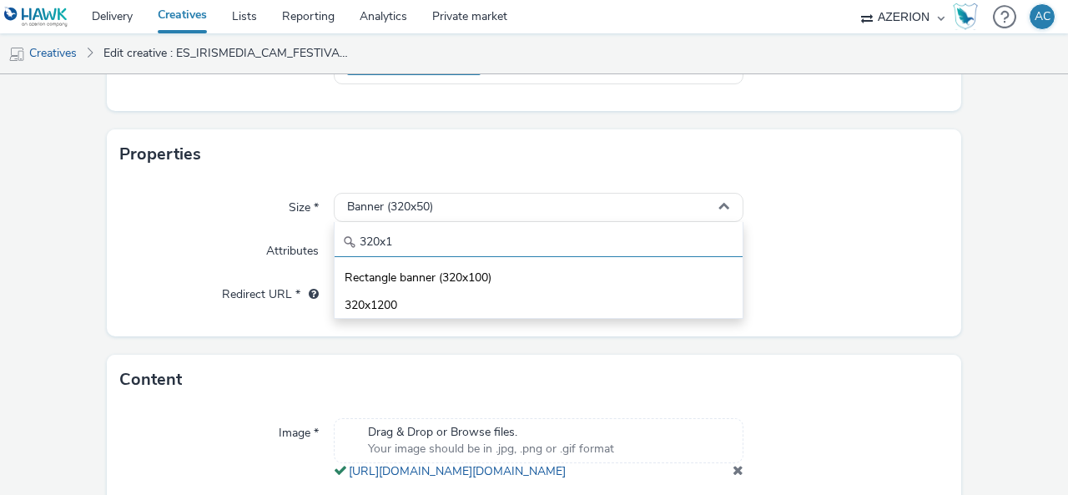
scroll to position [0, 0]
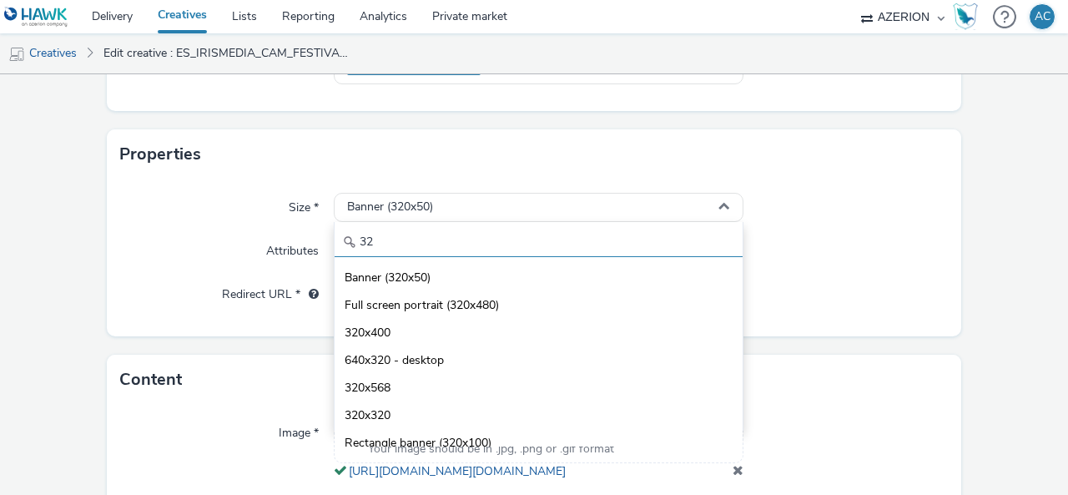
type input "3"
type input "7"
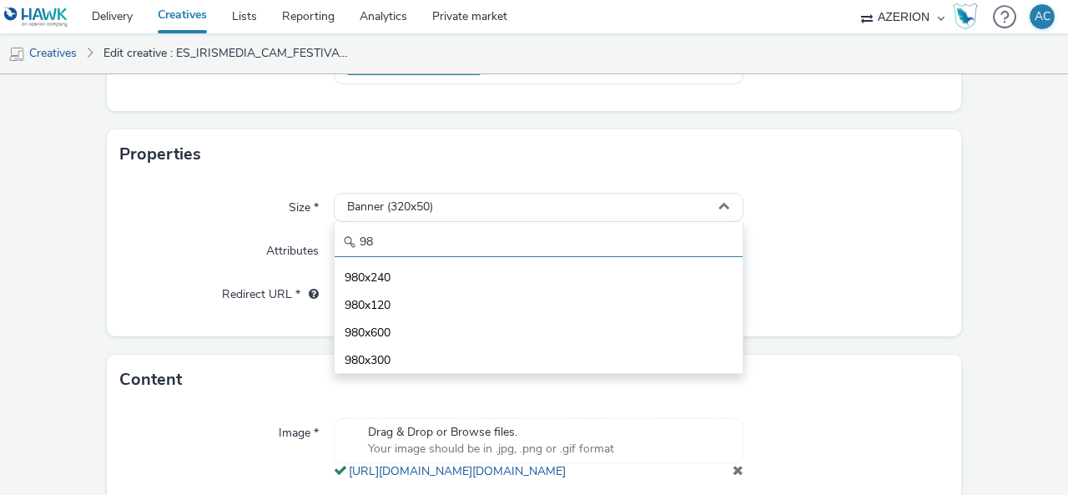
type input "9"
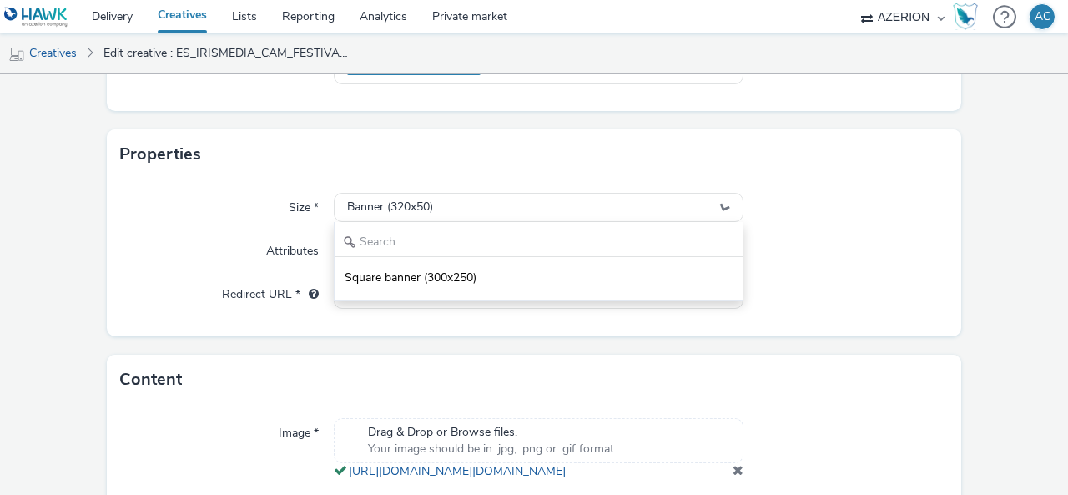
click at [792, 155] on div "Properties" at bounding box center [534, 154] width 854 height 50
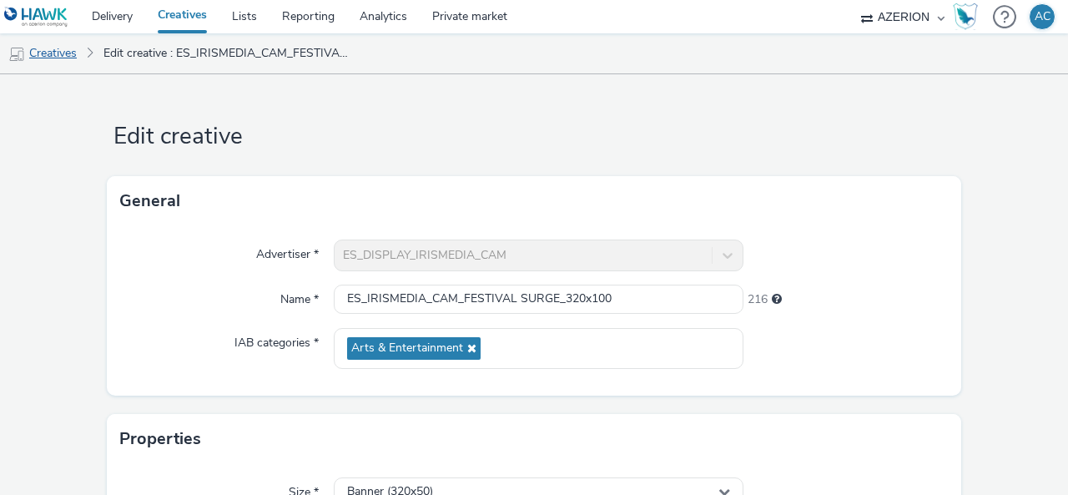
click at [57, 53] on link "Creatives" at bounding box center [42, 53] width 85 height 40
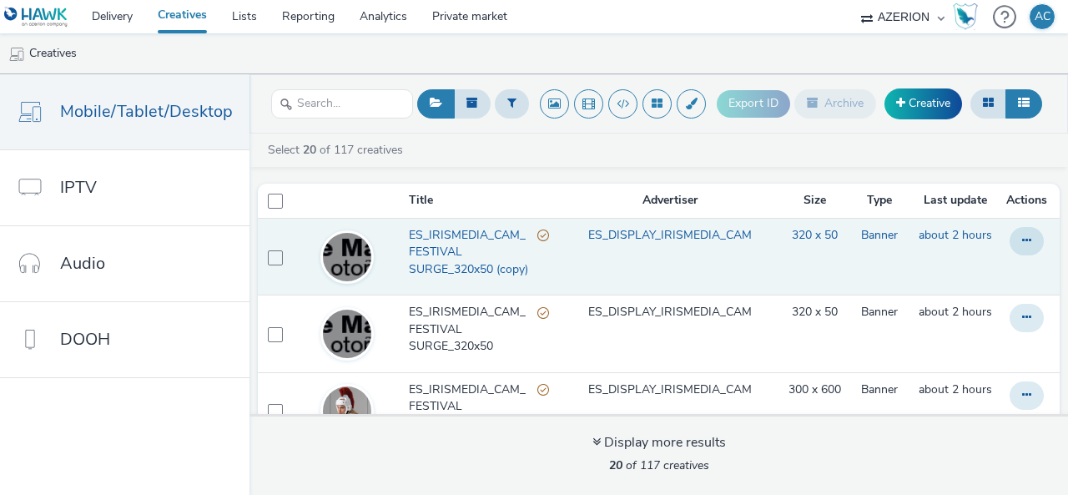
click at [442, 253] on span "ES_IRISMEDIA_CAM_FESTIVAL SURGE_320x50 (copy)" at bounding box center [473, 252] width 128 height 51
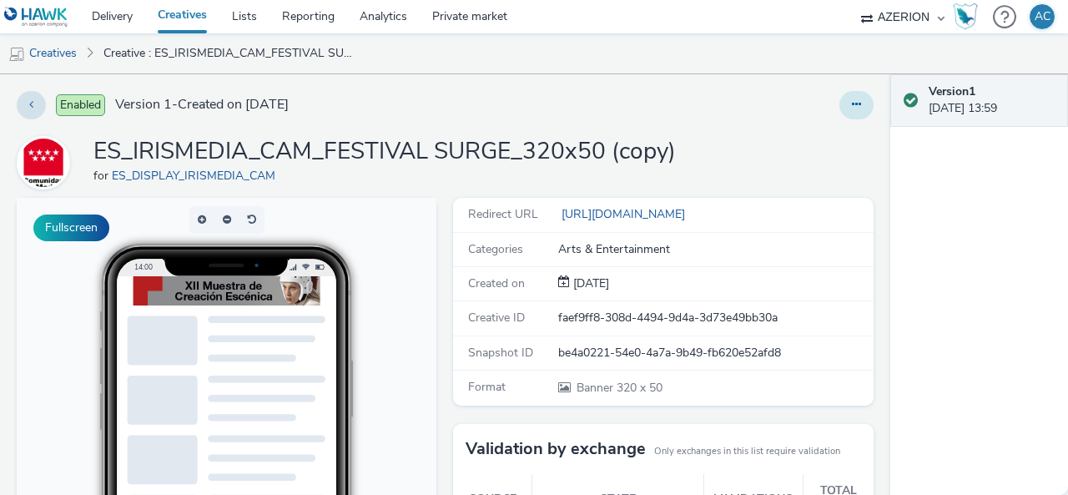
click at [852, 101] on icon at bounding box center [856, 104] width 9 height 12
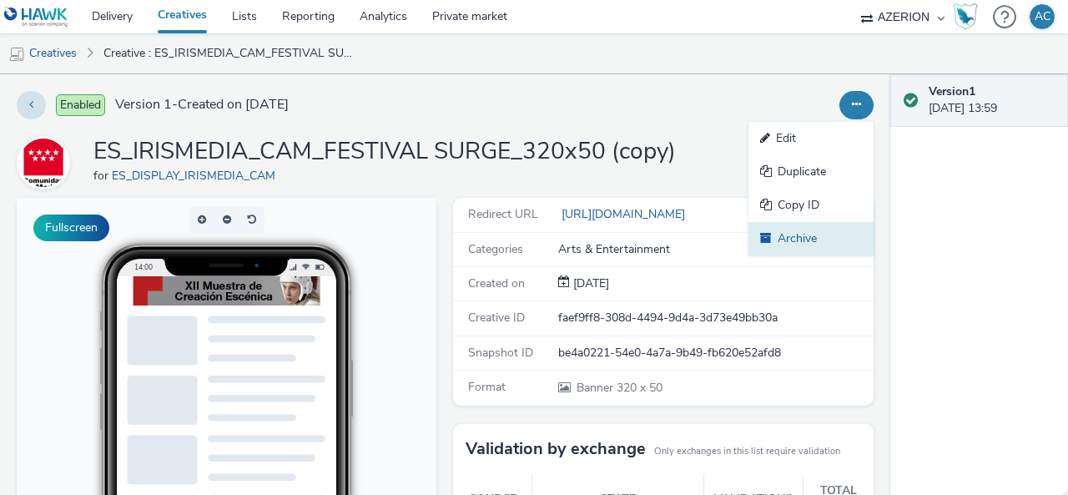
click at [809, 228] on link "Archive" at bounding box center [810, 238] width 125 height 33
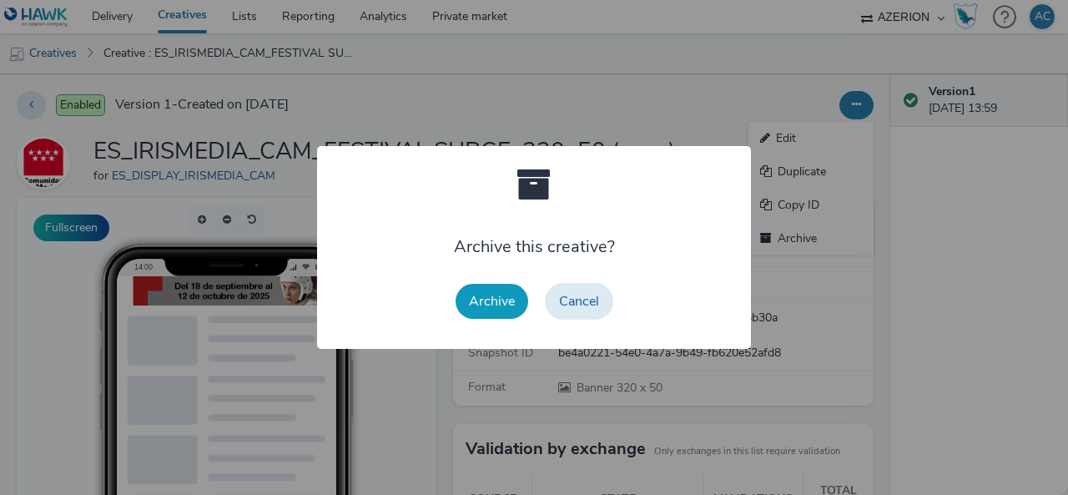
click at [494, 303] on button "Archive" at bounding box center [491, 301] width 73 height 35
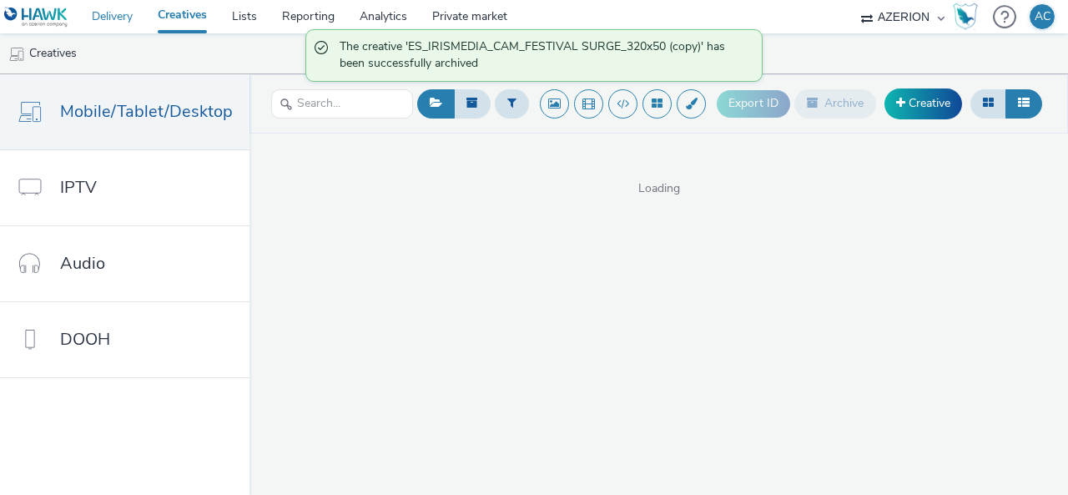
click at [114, 11] on link "Delivery" at bounding box center [112, 16] width 66 height 33
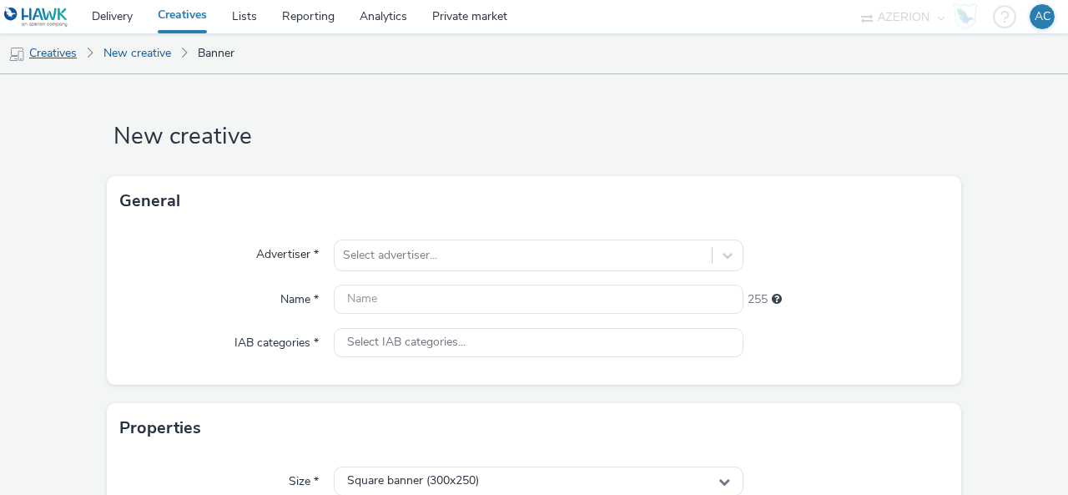
click at [74, 49] on link "Creatives" at bounding box center [42, 53] width 85 height 40
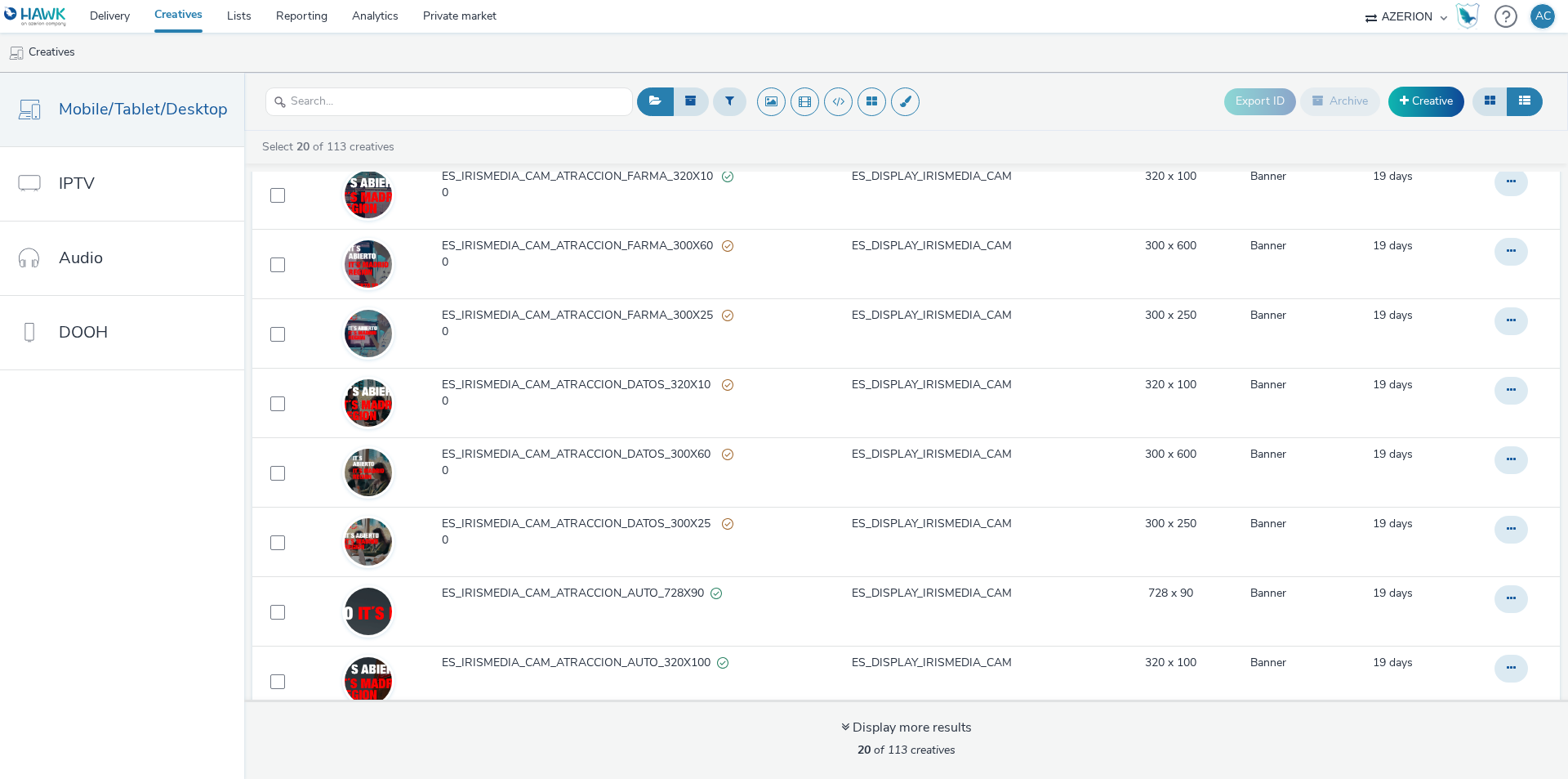
scroll to position [409, 0]
